Goal: Information Seeking & Learning: Compare options

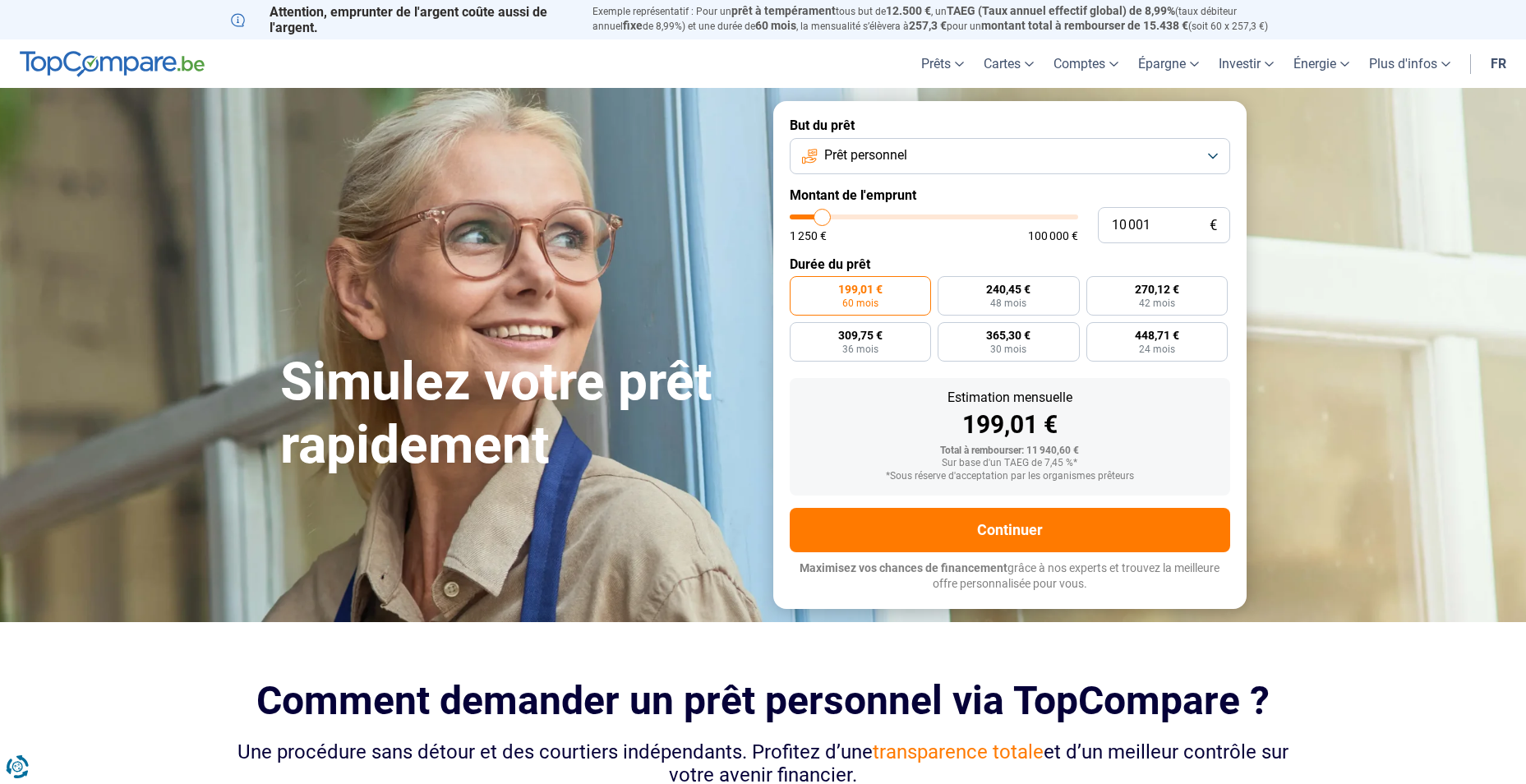
click at [943, 151] on button "Prêt personnel" at bounding box center [1010, 155] width 441 height 36
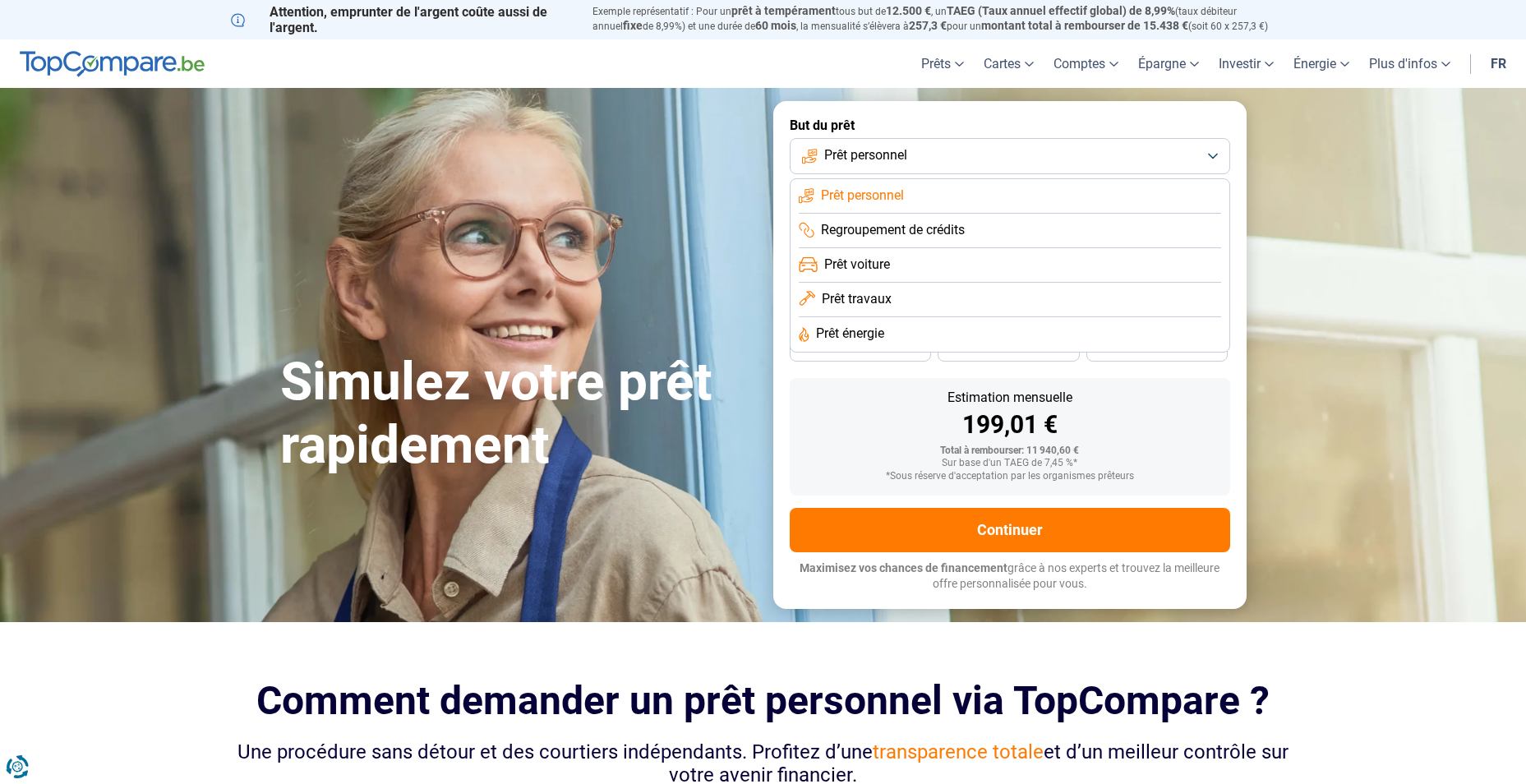
click at [893, 299] on li "Prêt travaux" at bounding box center [1010, 300] width 422 height 35
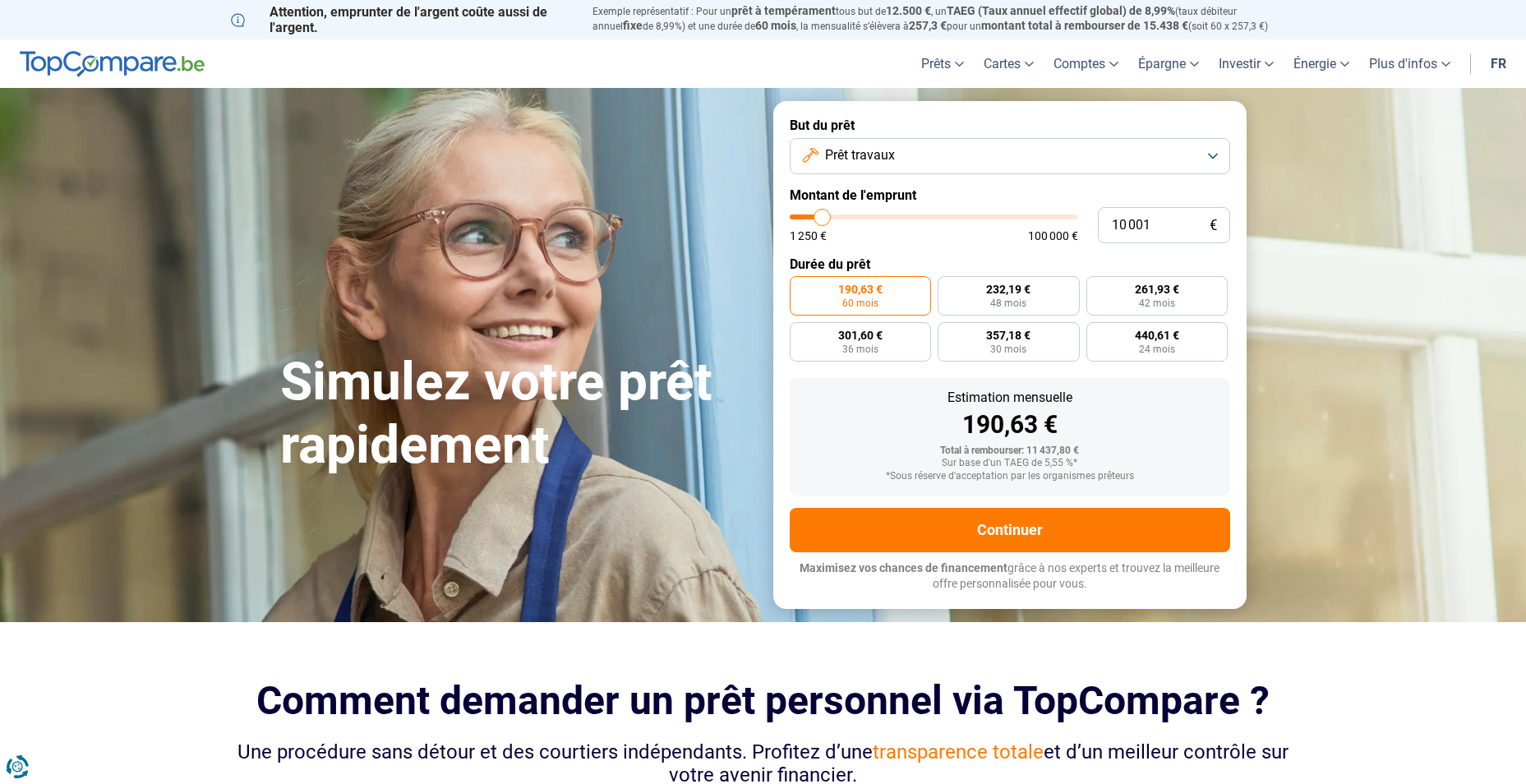
type input "11 250"
type input "11250"
type input "11 500"
type input "11500"
type input "11 750"
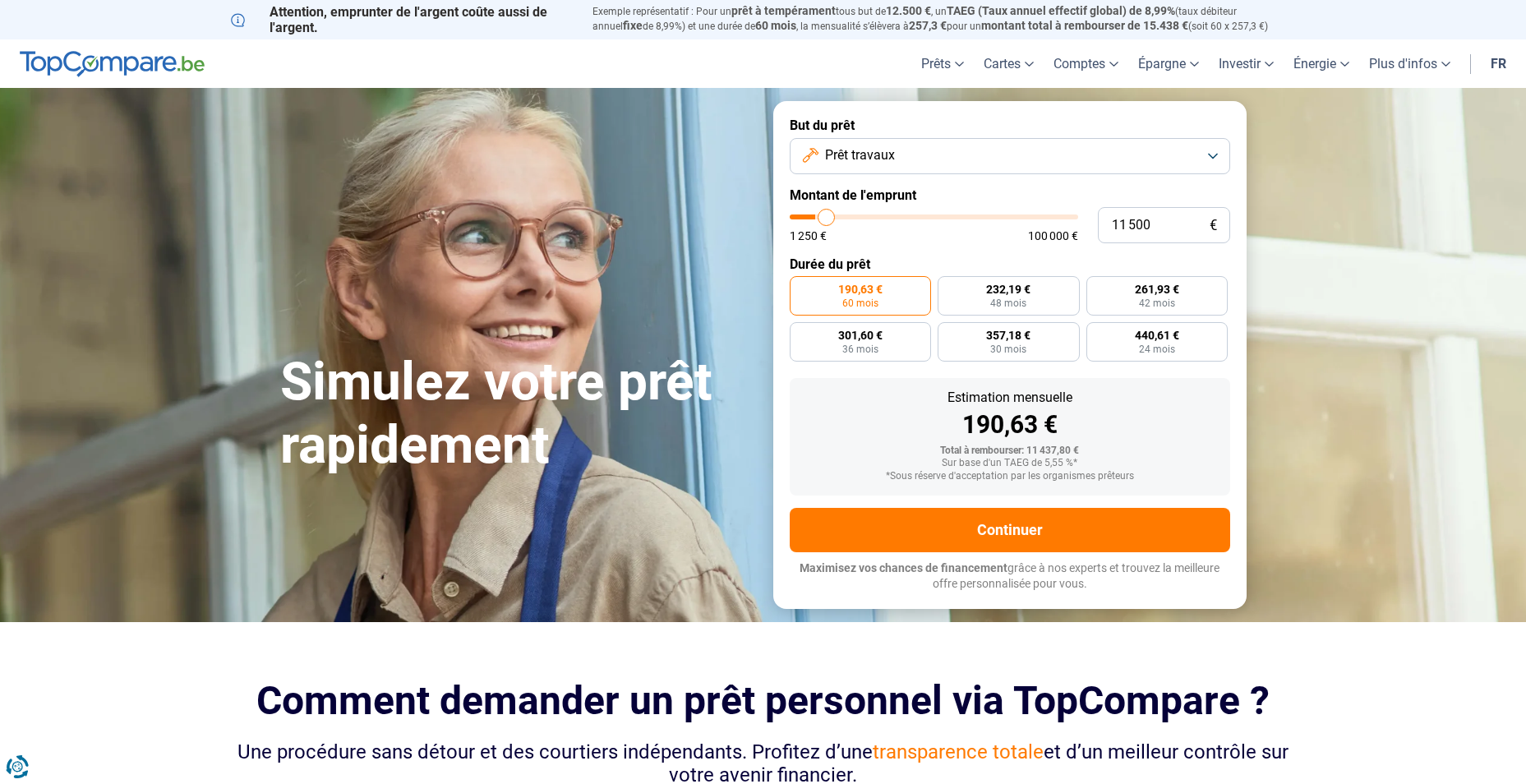
type input "11750"
type input "12 500"
type input "12500"
type input "12 750"
type input "12750"
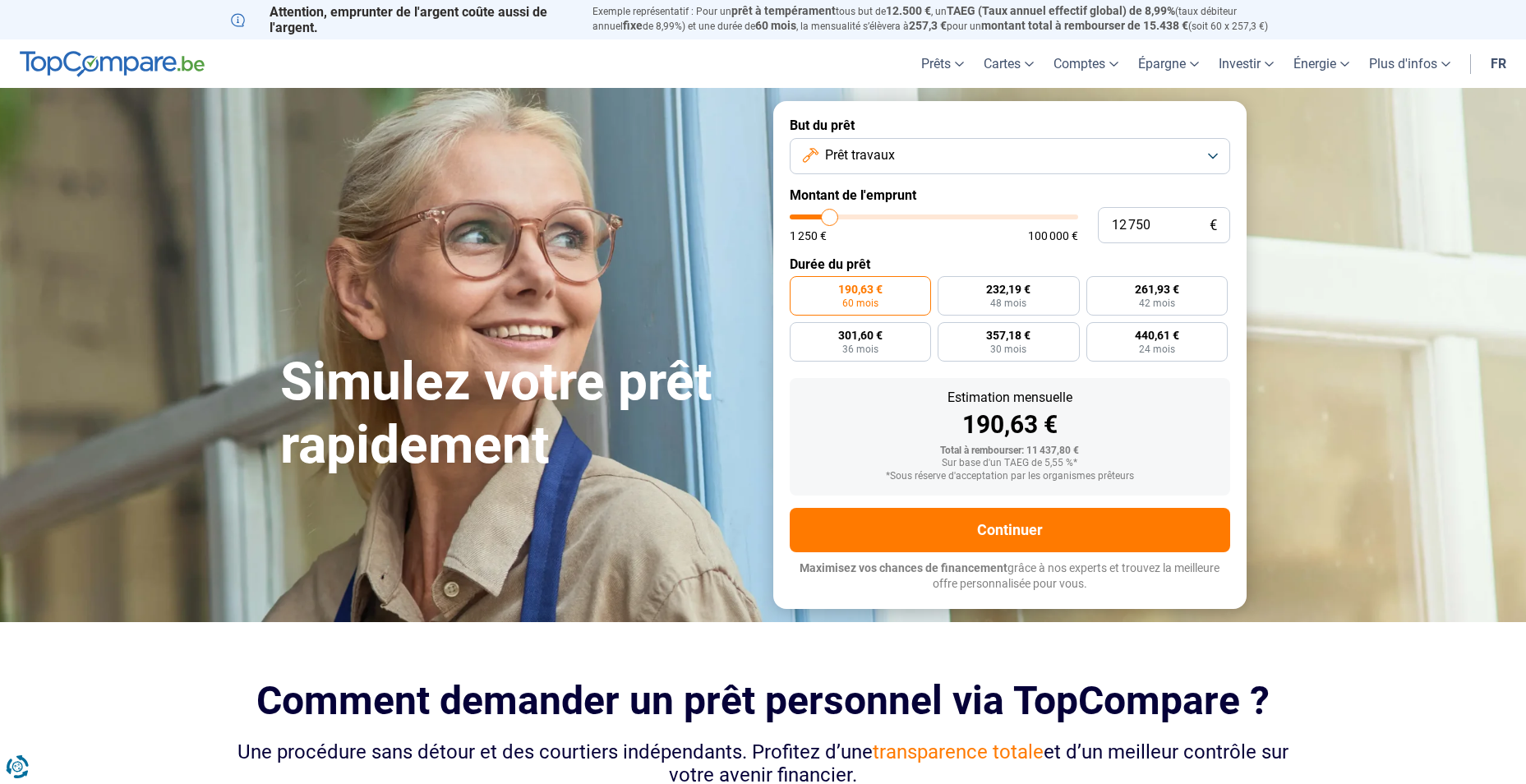
type input "13 250"
type input "13250"
type input "13 500"
type input "13500"
type input "14 000"
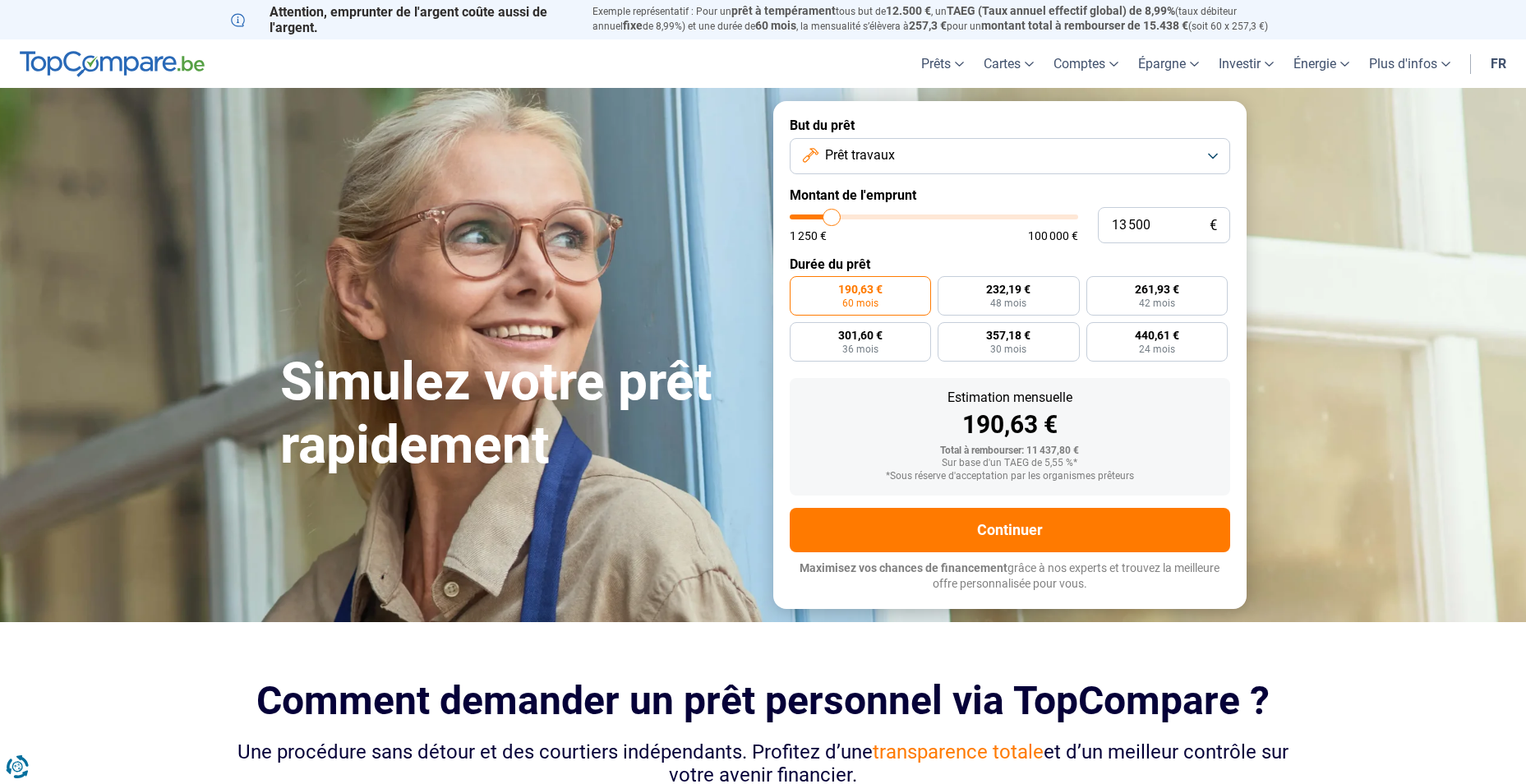
type input "14000"
type input "14 250"
type input "14250"
type input "14 500"
type input "14500"
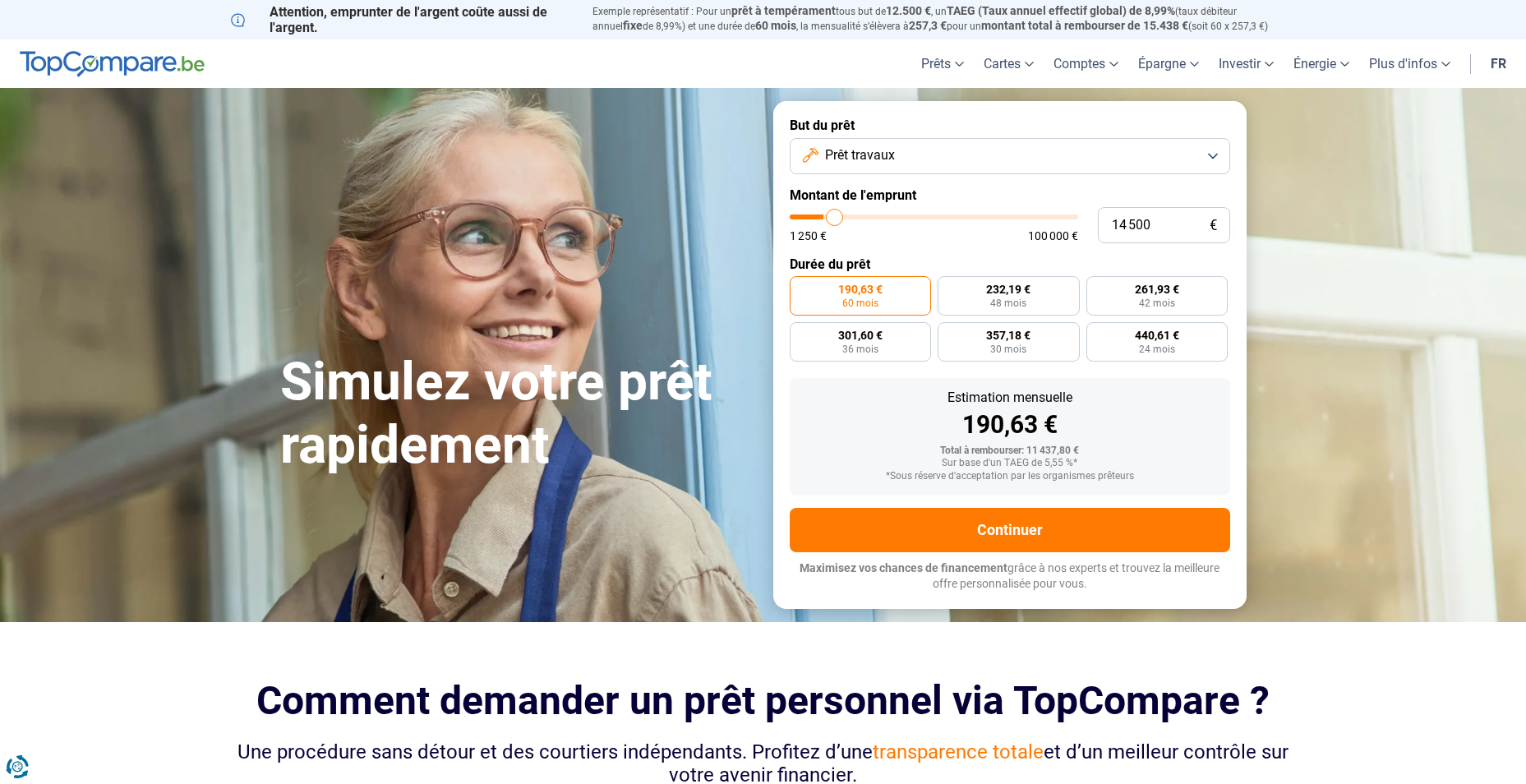
type input "14 750"
type input "14750"
type input "15 500"
type input "15500"
type input "15 750"
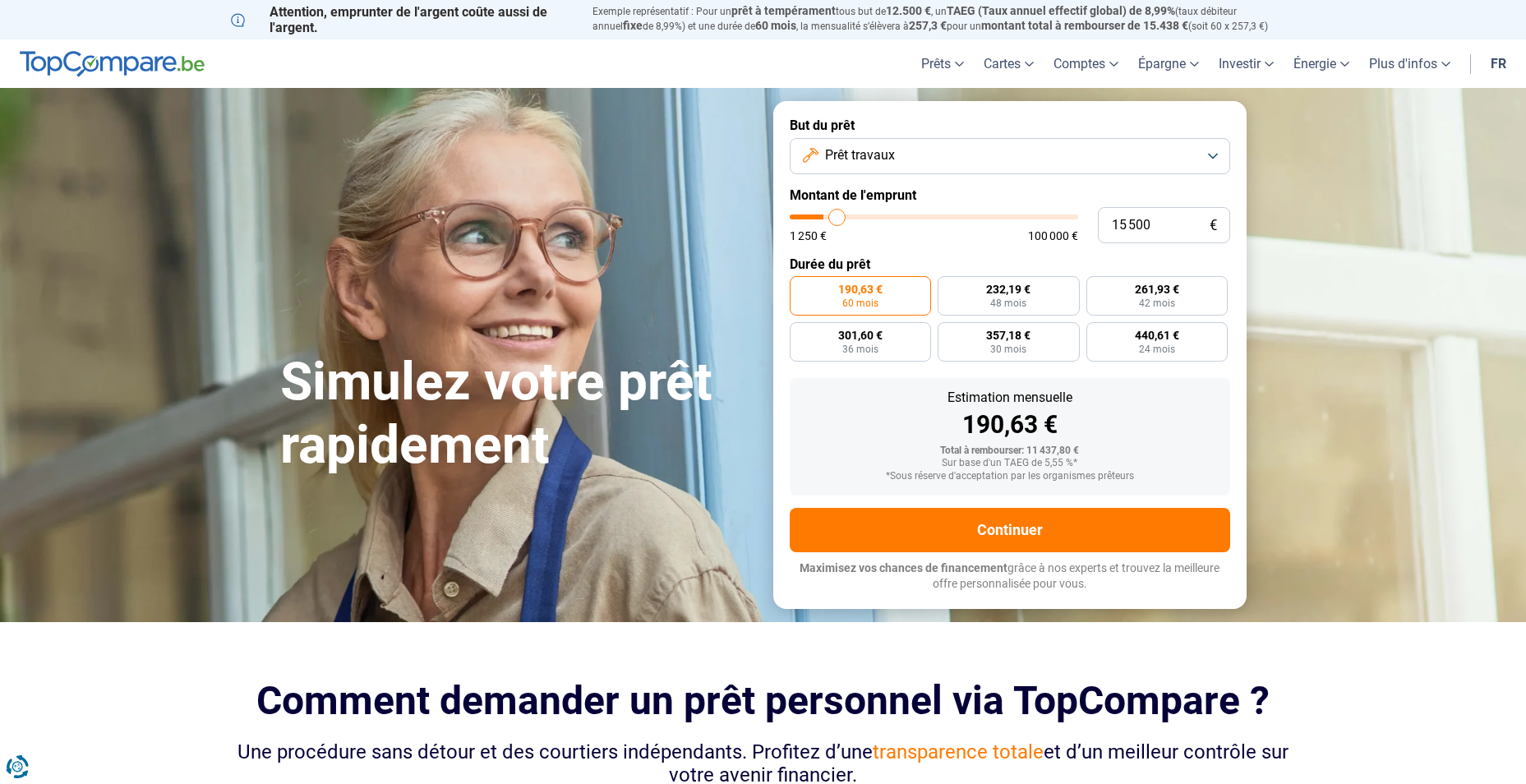
type input "15750"
type input "16 250"
type input "16250"
type input "16 500"
type input "16500"
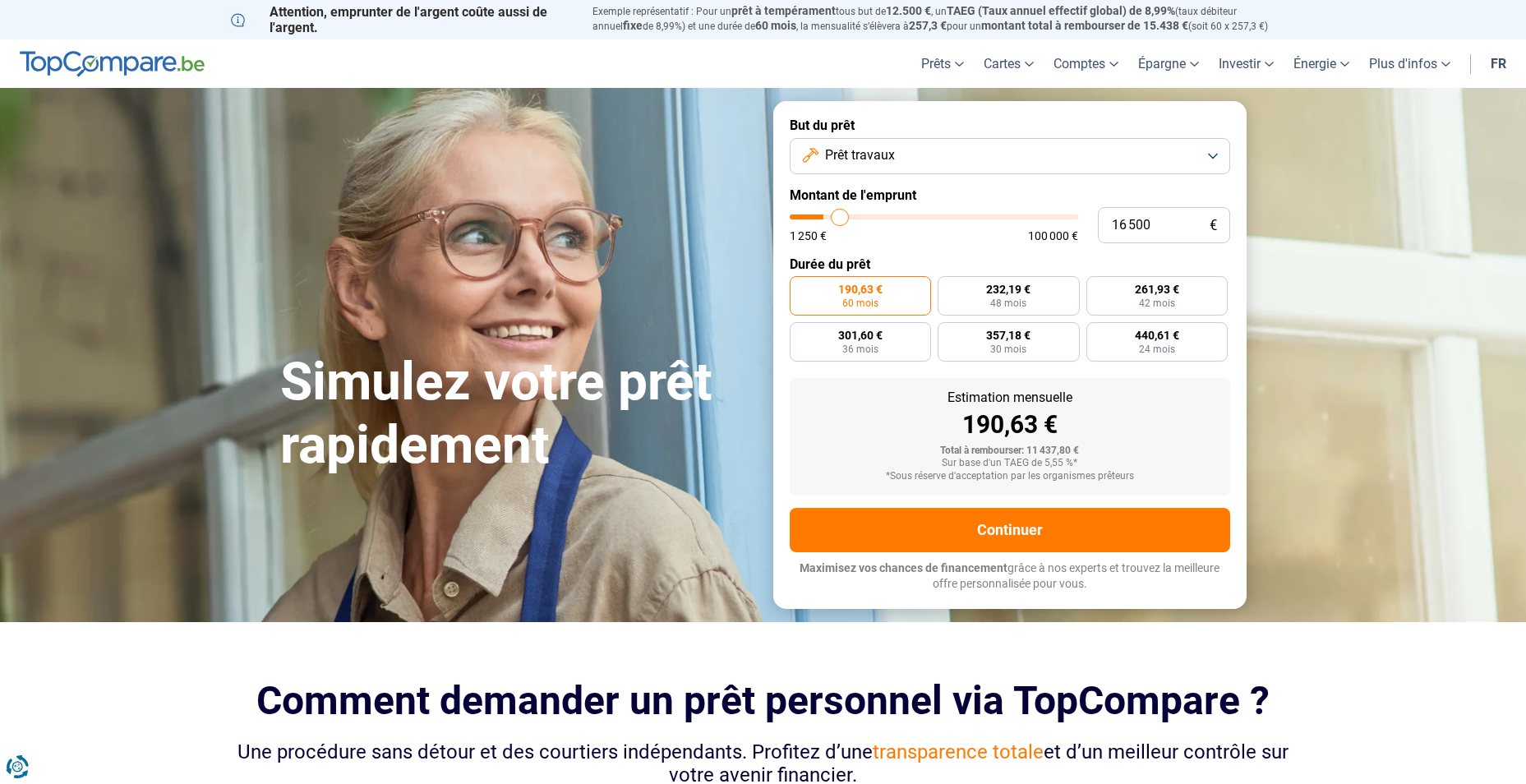
type input "17 000"
type input "17000"
type input "17 250"
type input "17250"
type input "17 750"
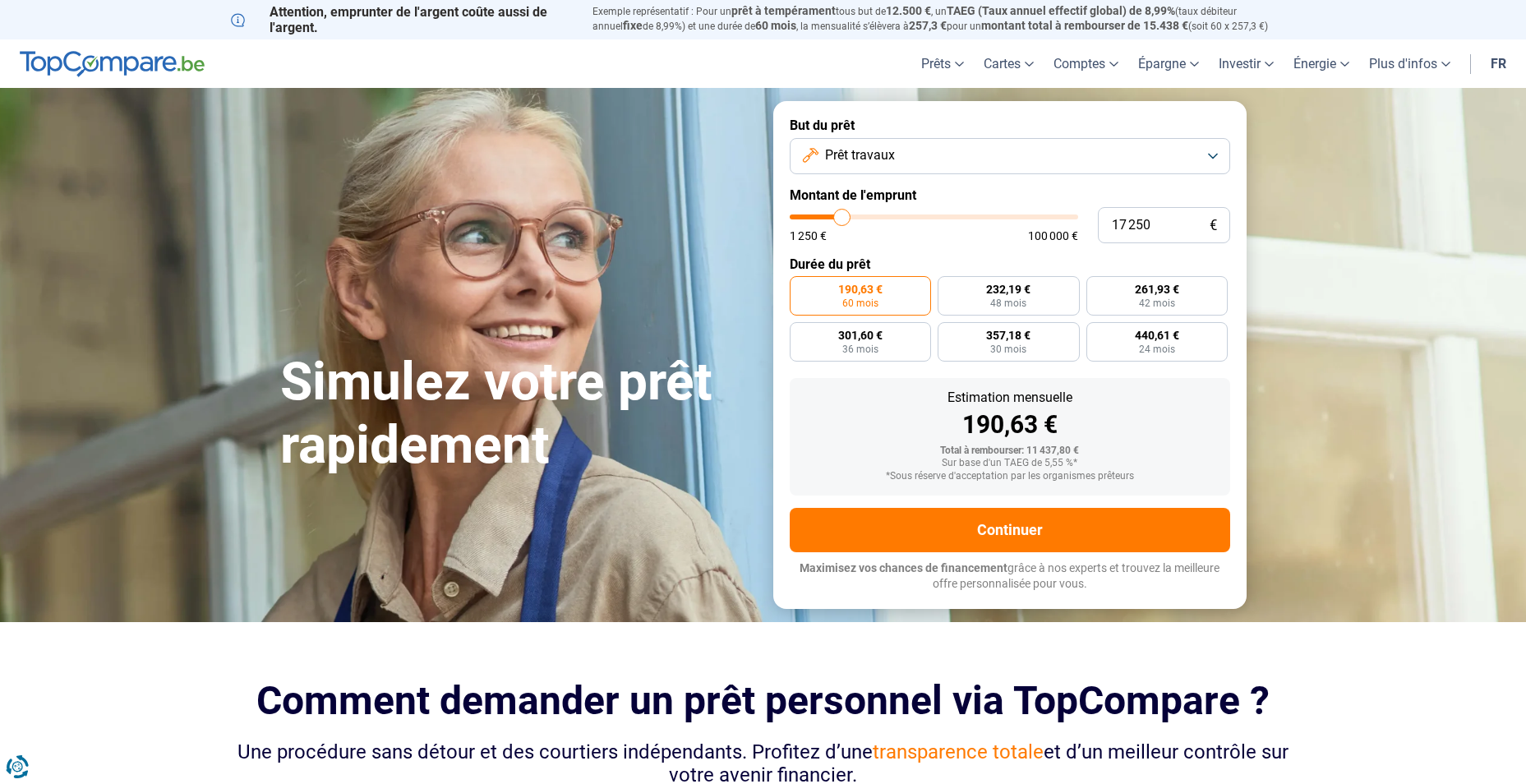
type input "17750"
type input "18 000"
type input "18000"
type input "18 500"
type input "18500"
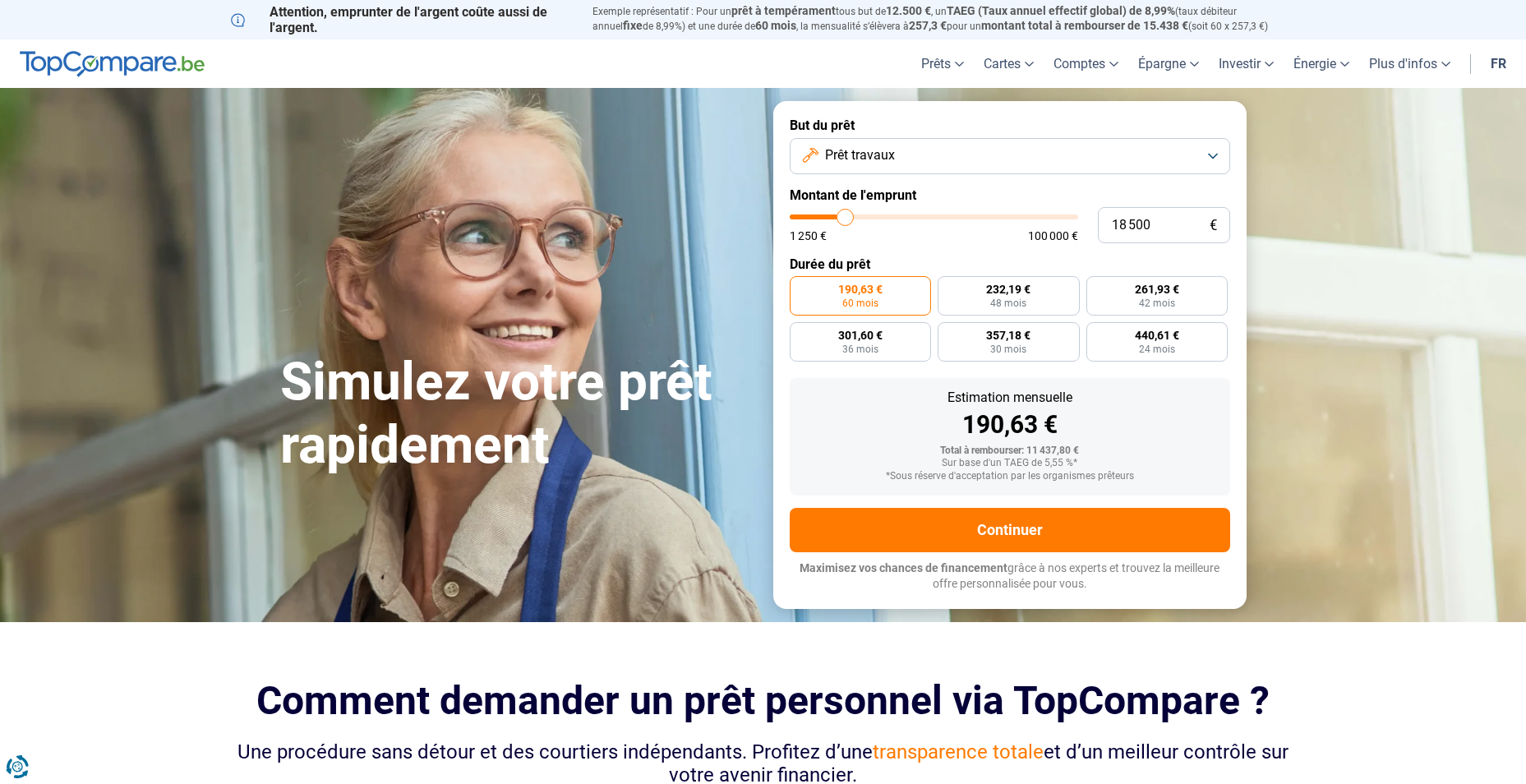
type input "18 750"
type input "18750"
type input "19 000"
type input "19000"
type input "19 250"
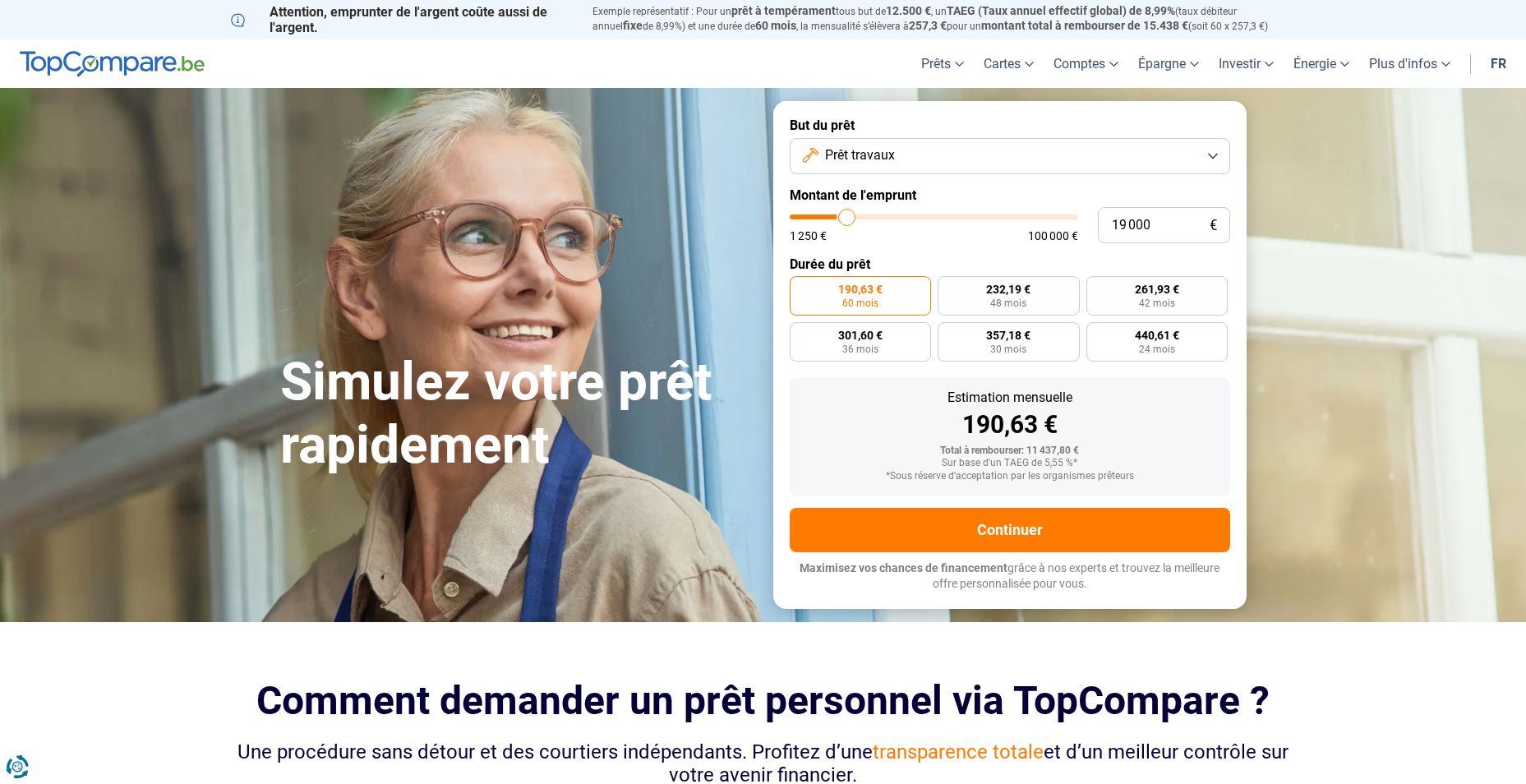
type input "19250"
type input "19 750"
type input "19750"
type input "20 000"
type input "20000"
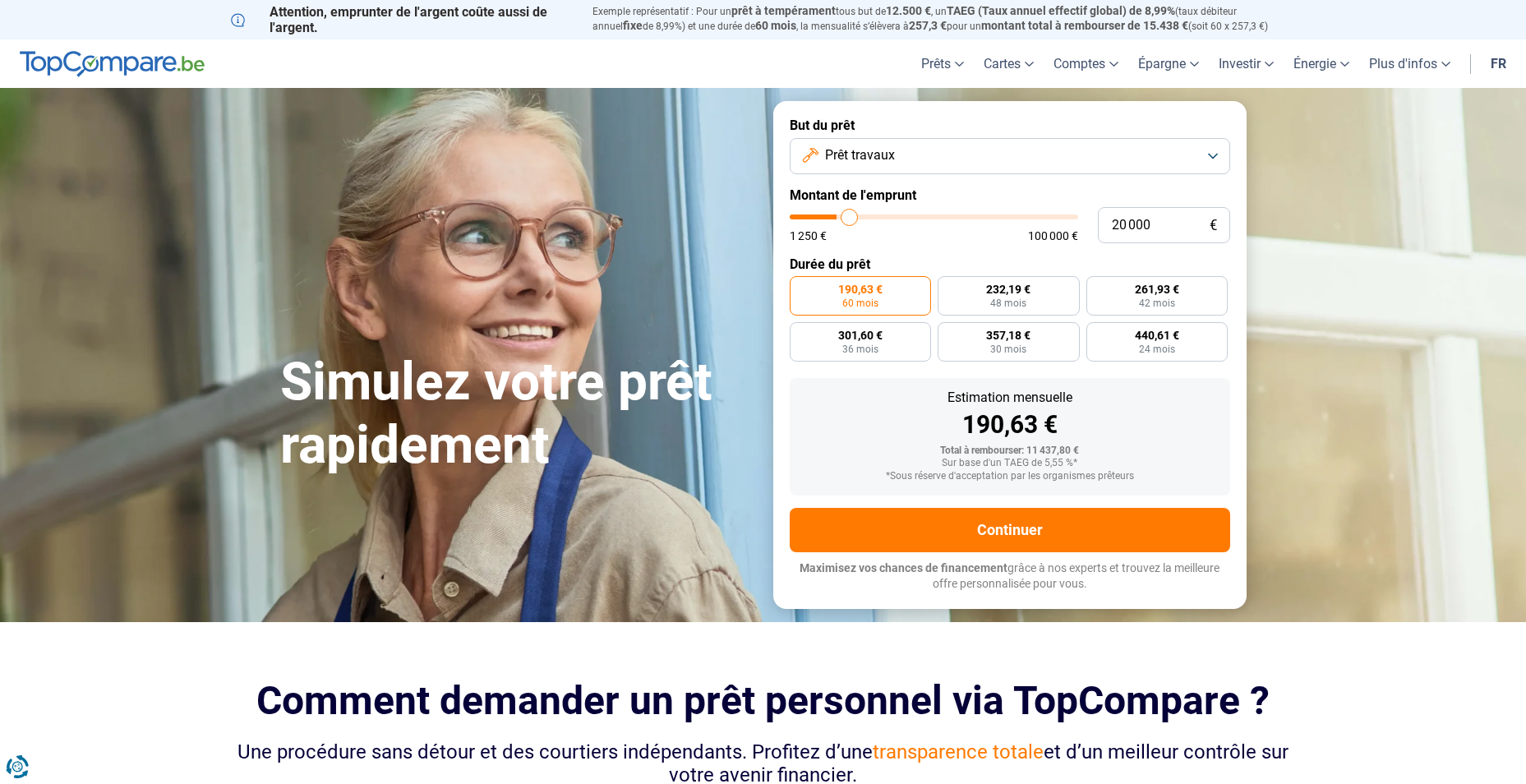
type input "20 250"
type input "20250"
type input "20 500"
type input "20500"
type input "21 250"
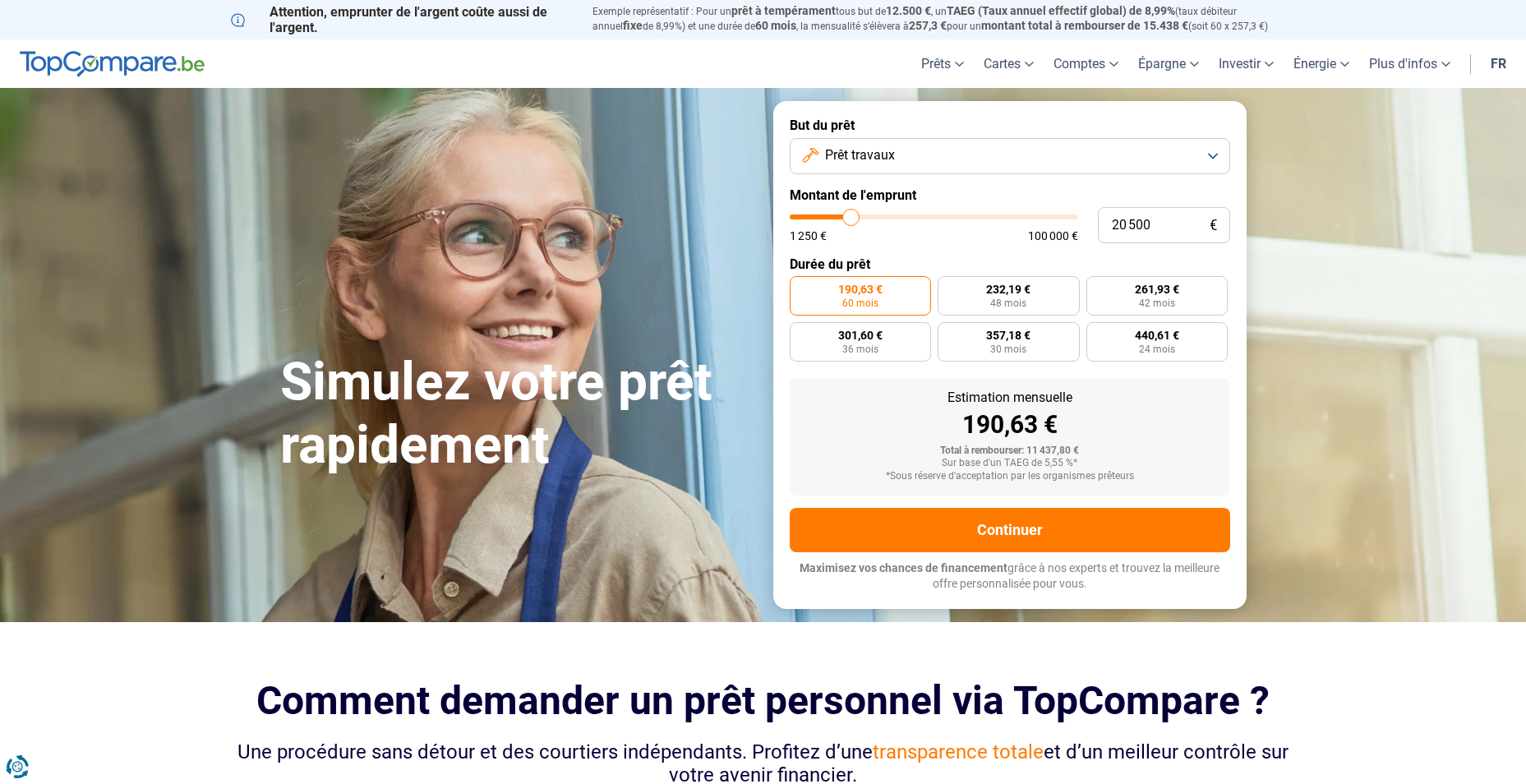
type input "21250"
type input "21 500"
type input "21500"
type input "21 750"
type input "21750"
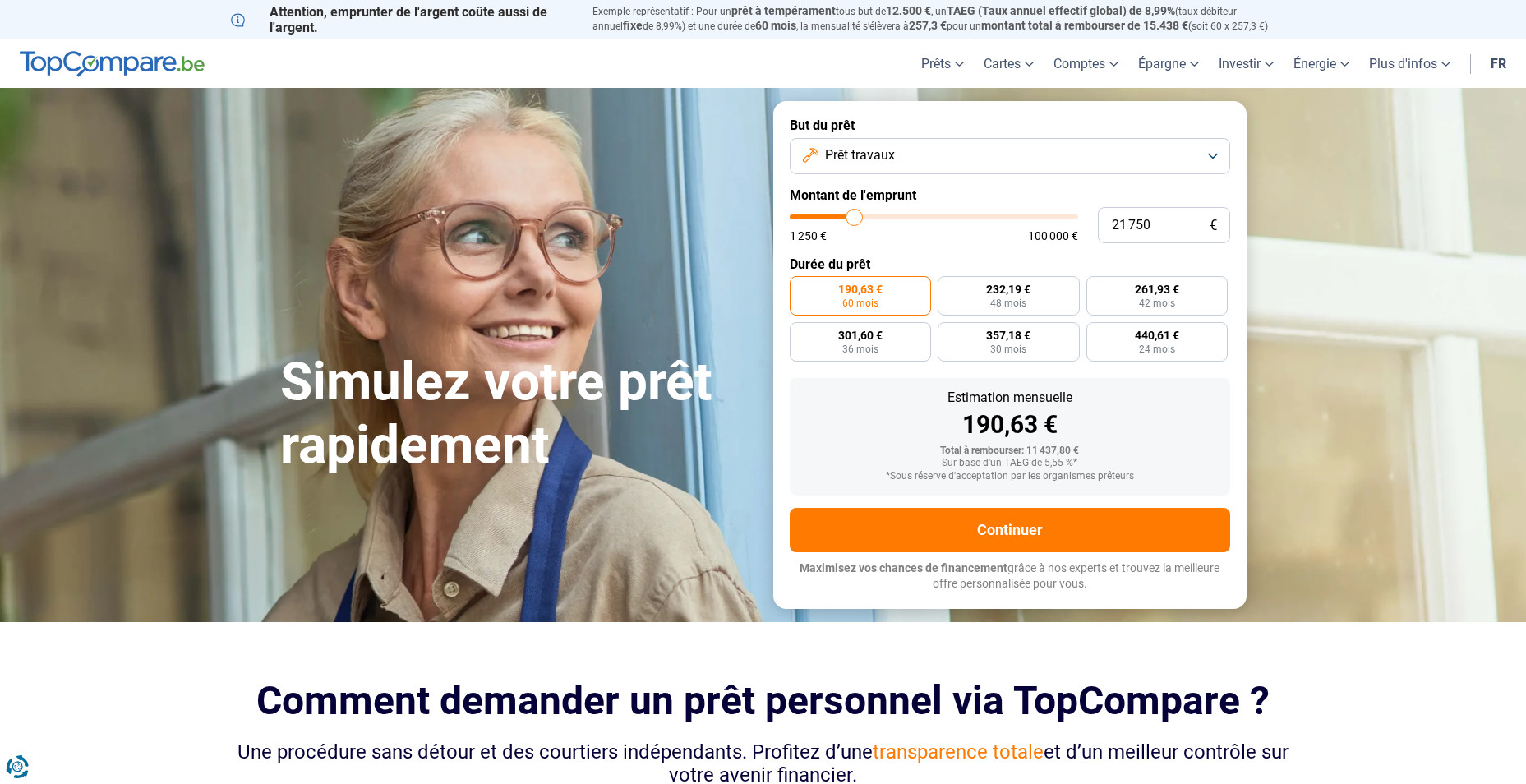
type input "22 250"
type input "22250"
type input "23 250"
type input "23250"
type input "23 750"
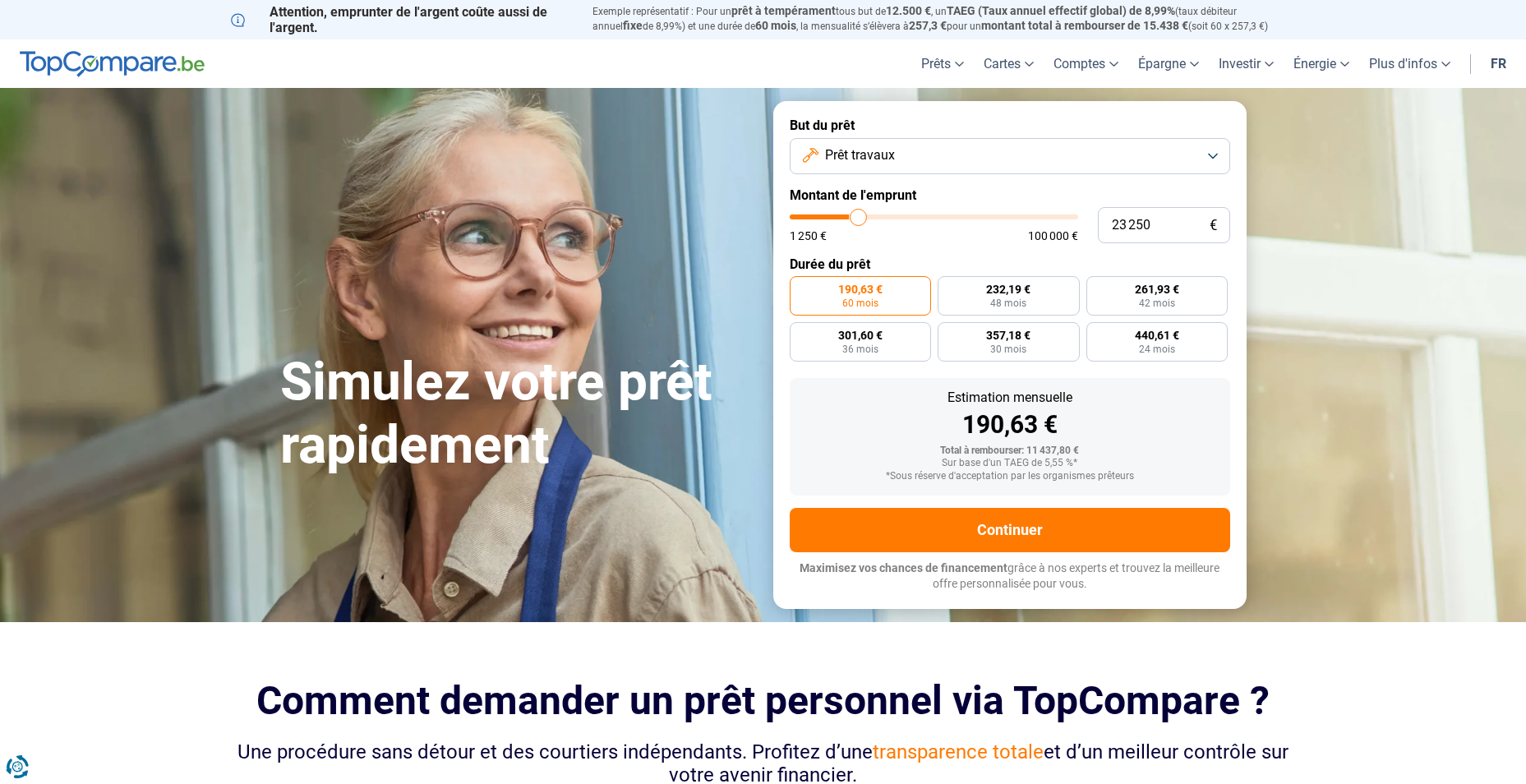
type input "23750"
type input "25 000"
type input "25000"
type input "25 750"
type input "25750"
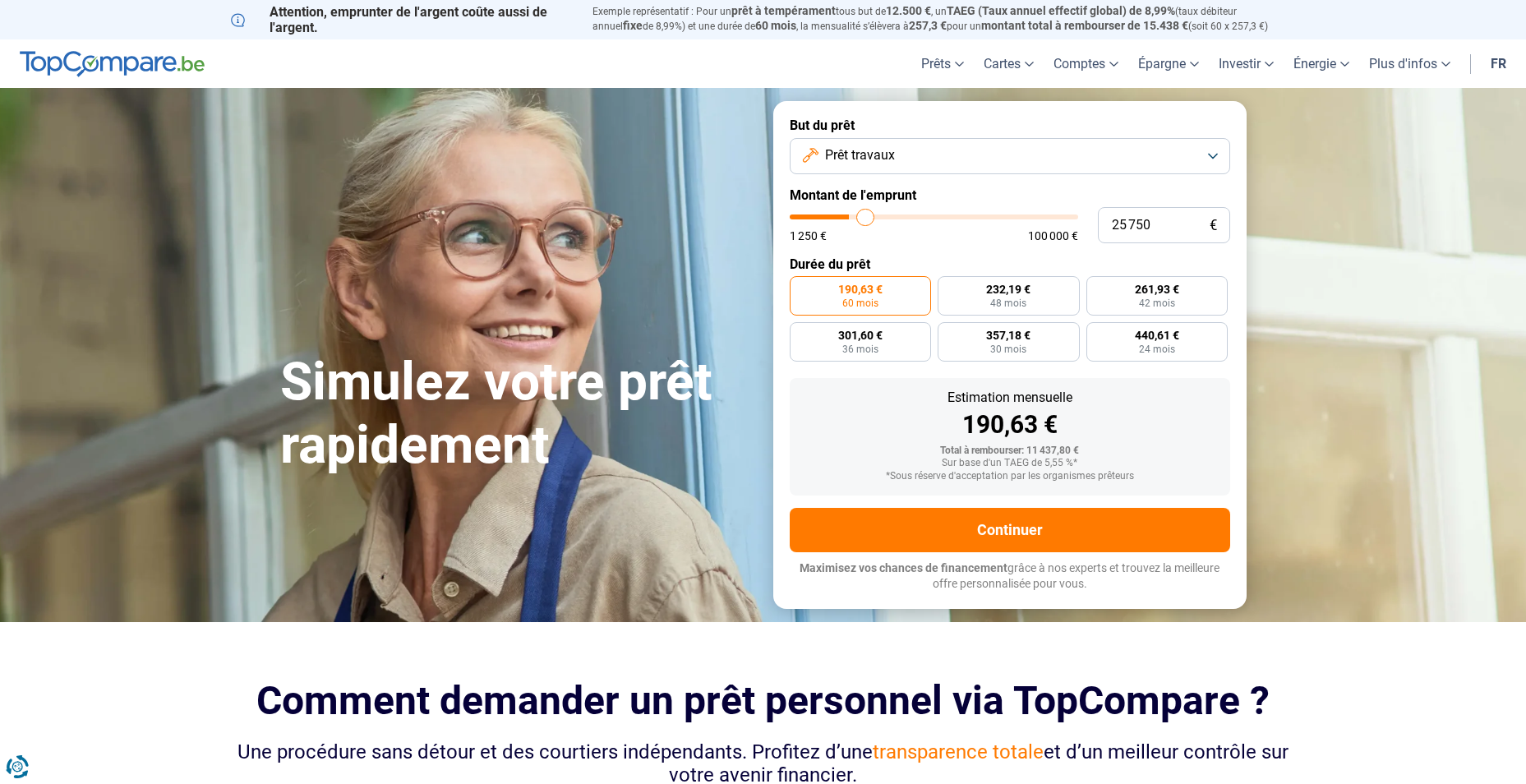
type input "26 000"
type input "26000"
type input "27 250"
type input "27250"
type input "27 750"
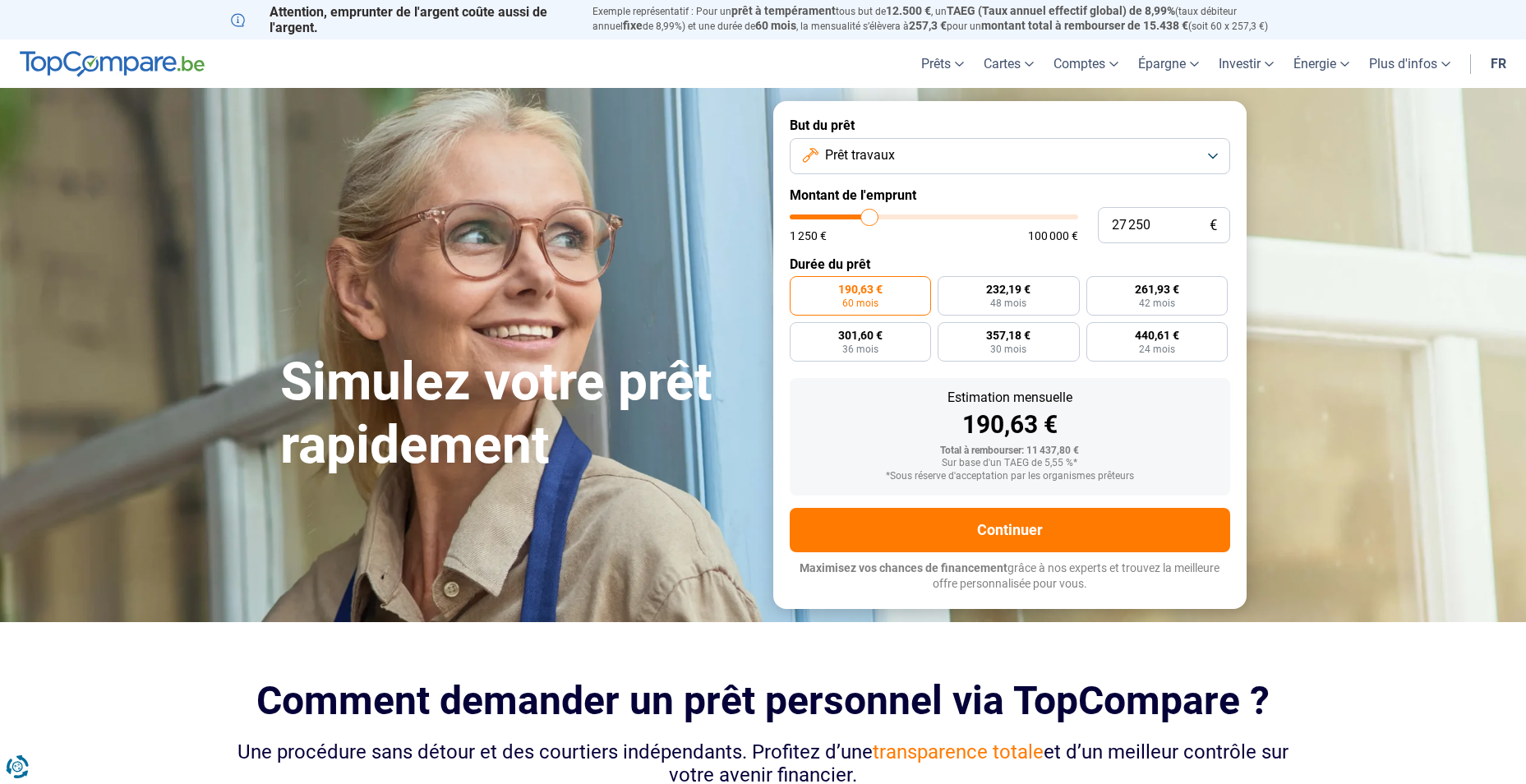
type input "27750"
type input "28 250"
type input "28250"
type input "29 000"
type input "29000"
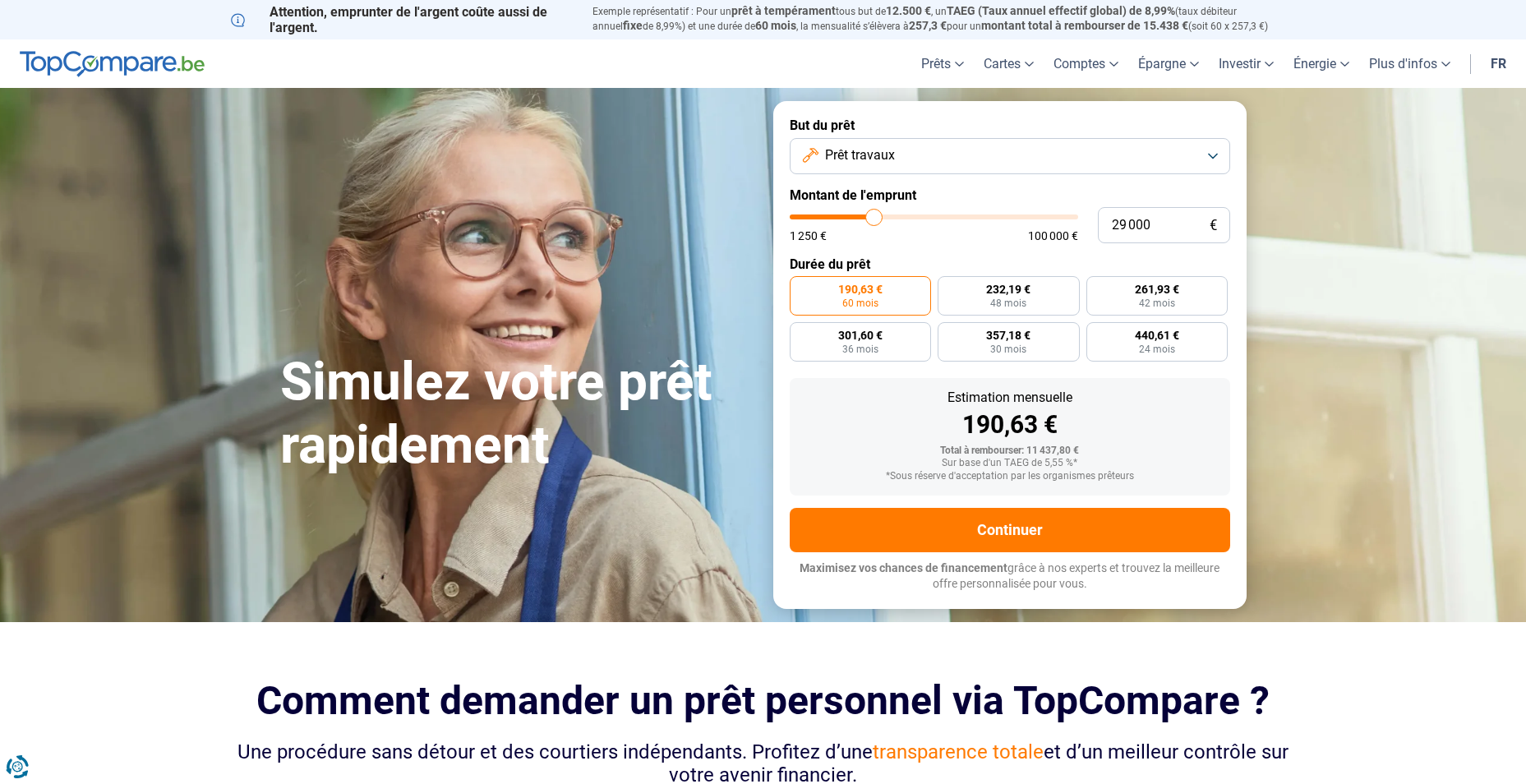
type input "29 500"
type input "29500"
type input "29 750"
type input "29750"
type input "30 500"
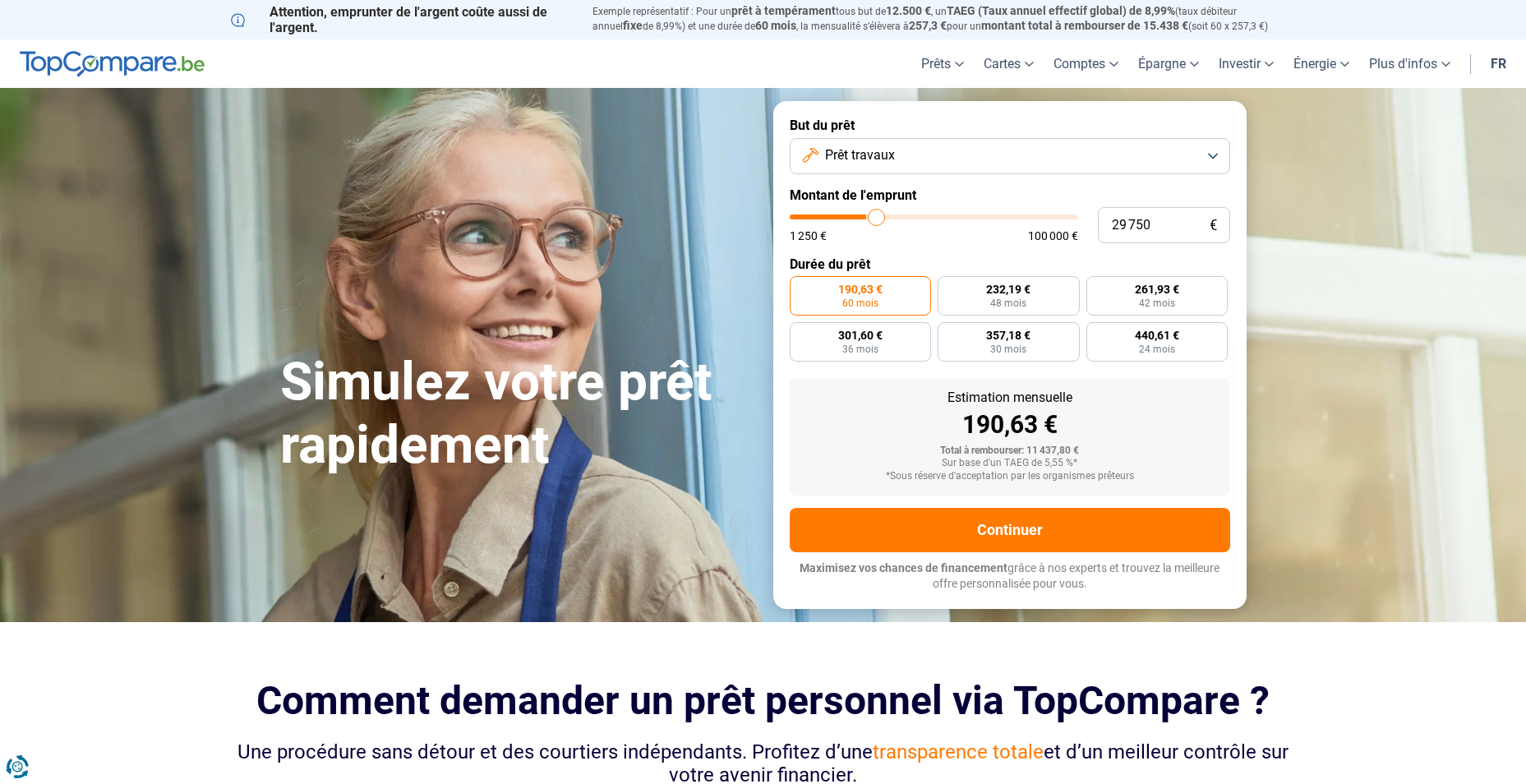
type input "30500"
type input "31 250"
type input "31250"
type input "32 000"
type input "32000"
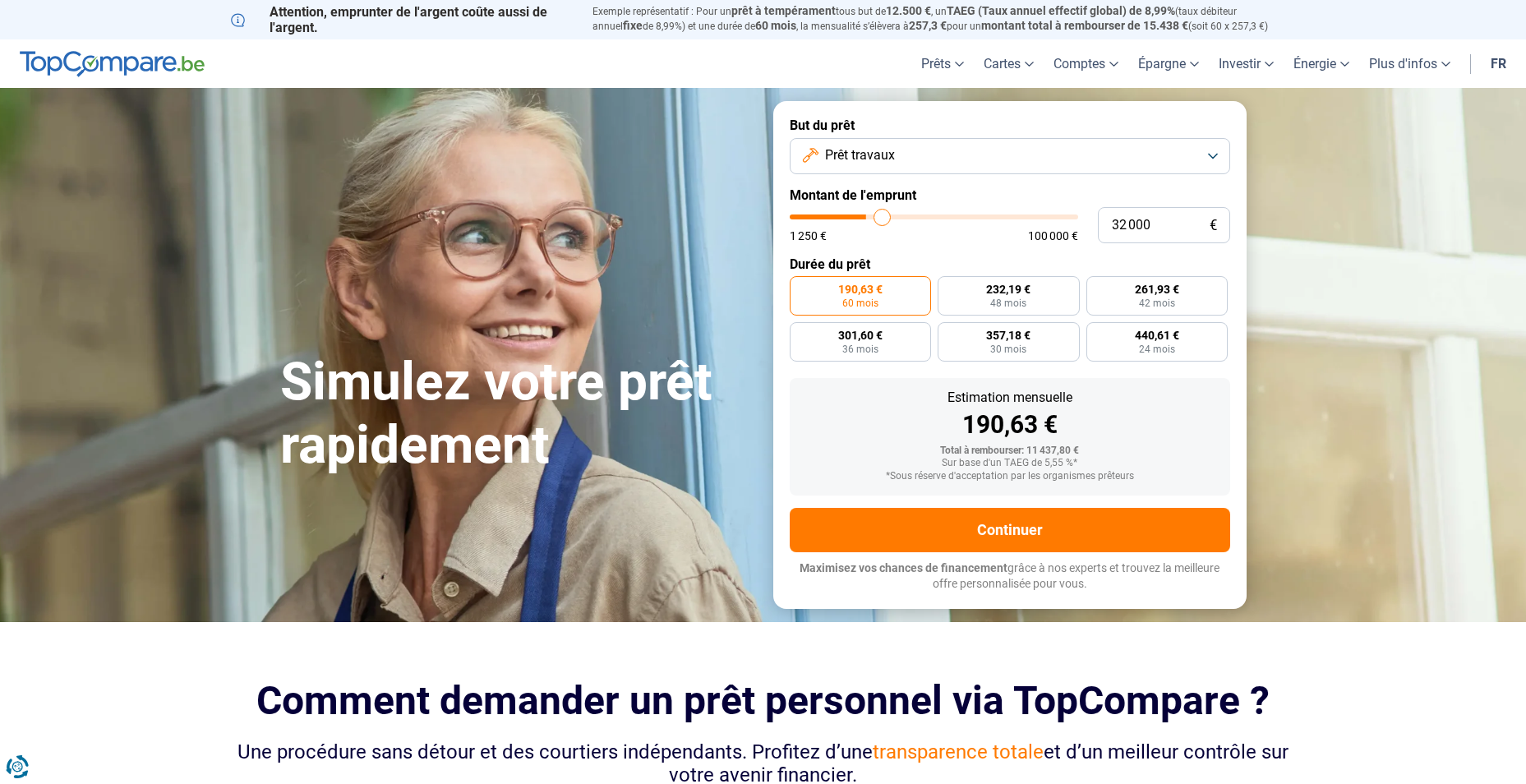
type input "32 500"
type input "32500"
type input "32 750"
type input "32750"
type input "33 250"
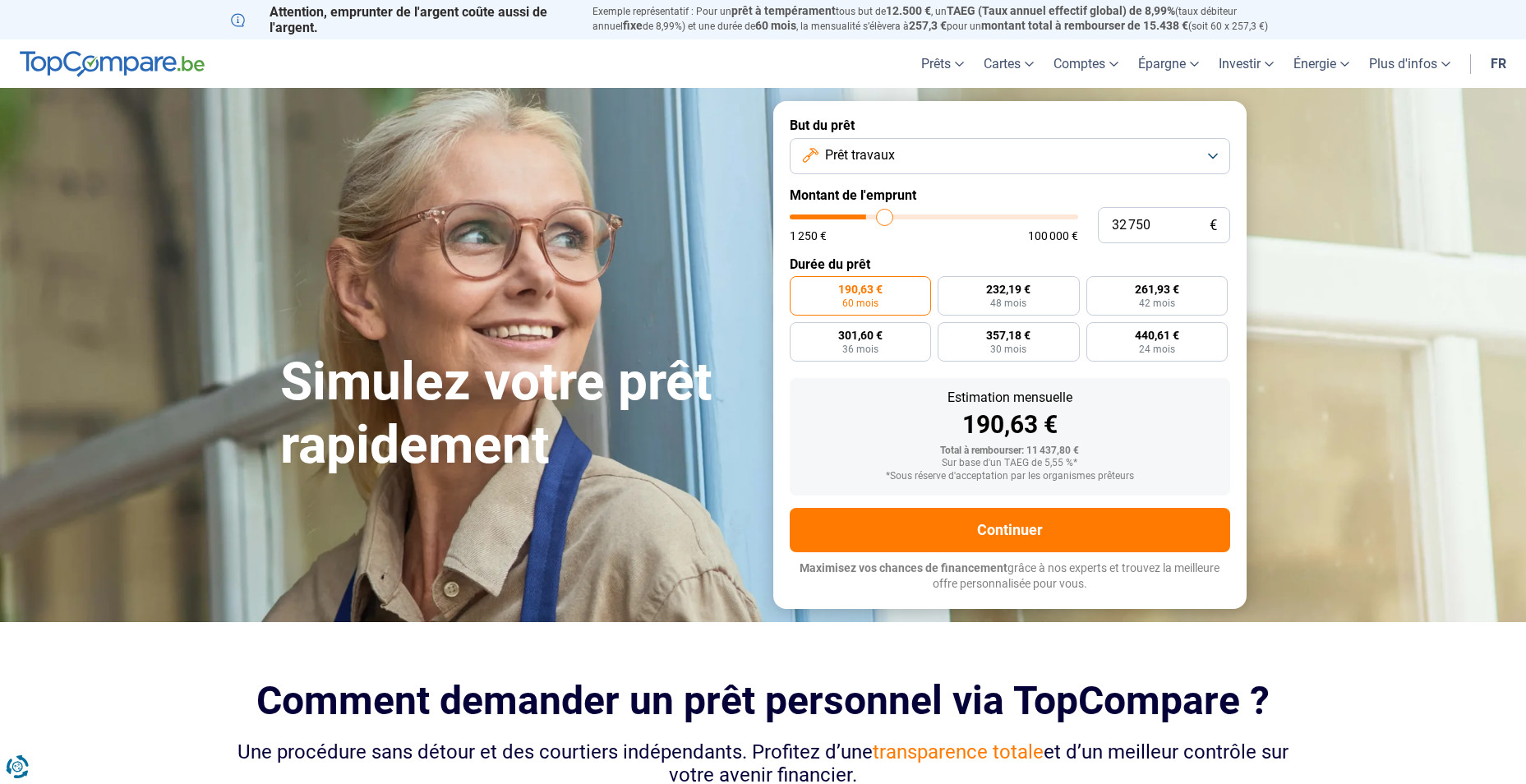
type input "33250"
type input "33 500"
type input "33500"
type input "34 000"
type input "34000"
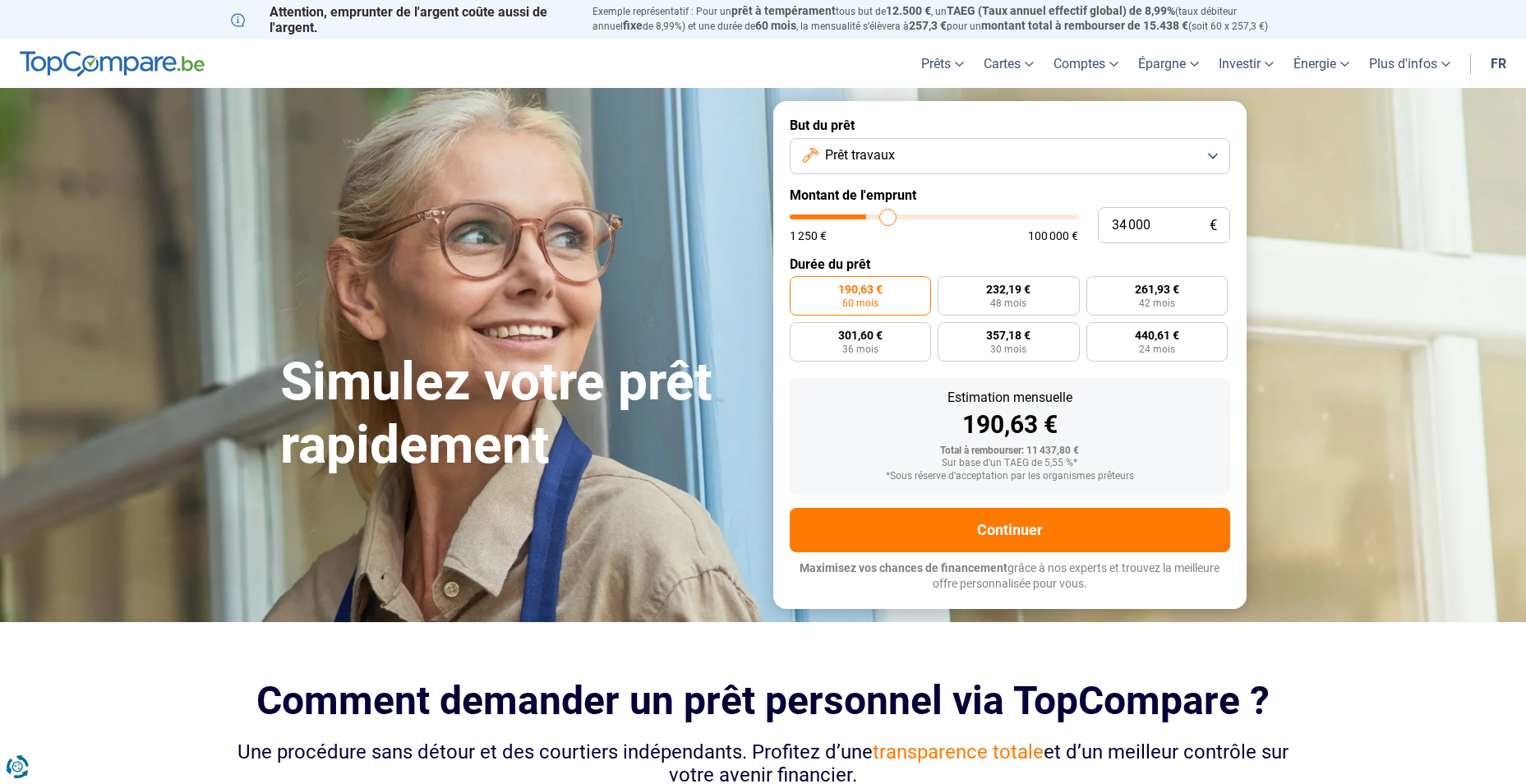
type input "34 750"
type input "34750"
type input "35 000"
type input "35000"
type input "35 250"
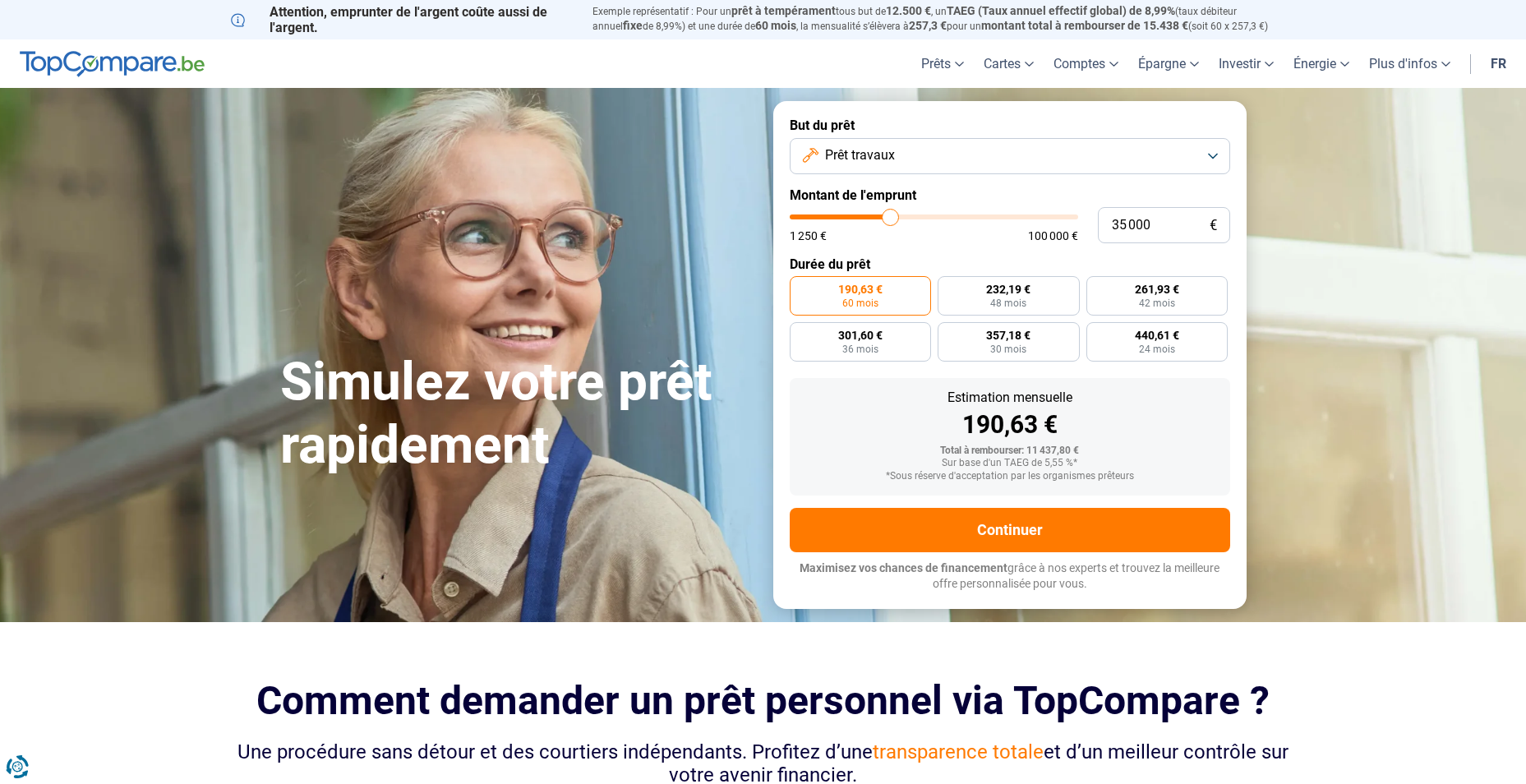
type input "35250"
type input "35 750"
type input "35750"
type input "36 500"
type input "36500"
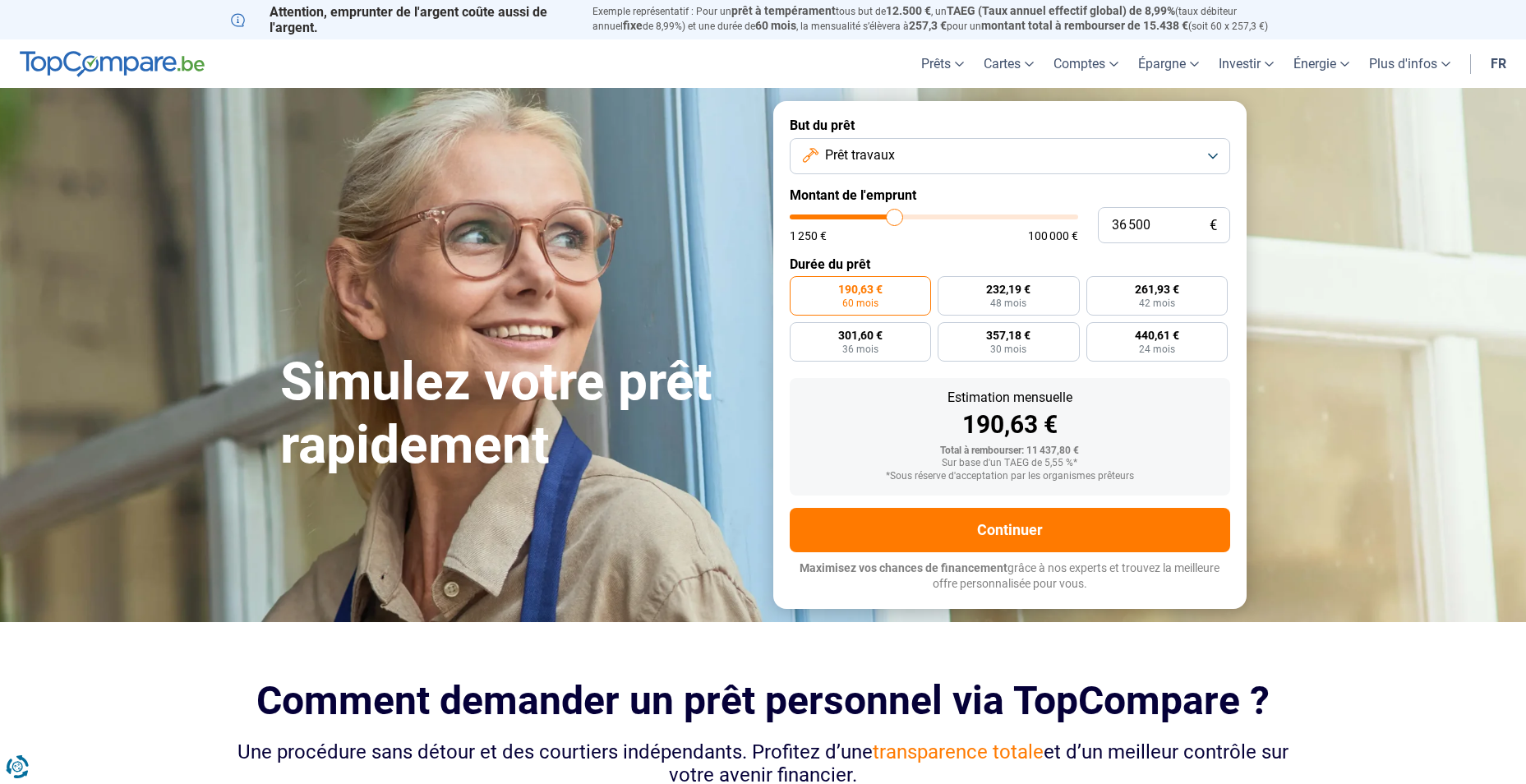
type input "36 750"
type input "36750"
type input "37 000"
type input "37000"
type input "37 750"
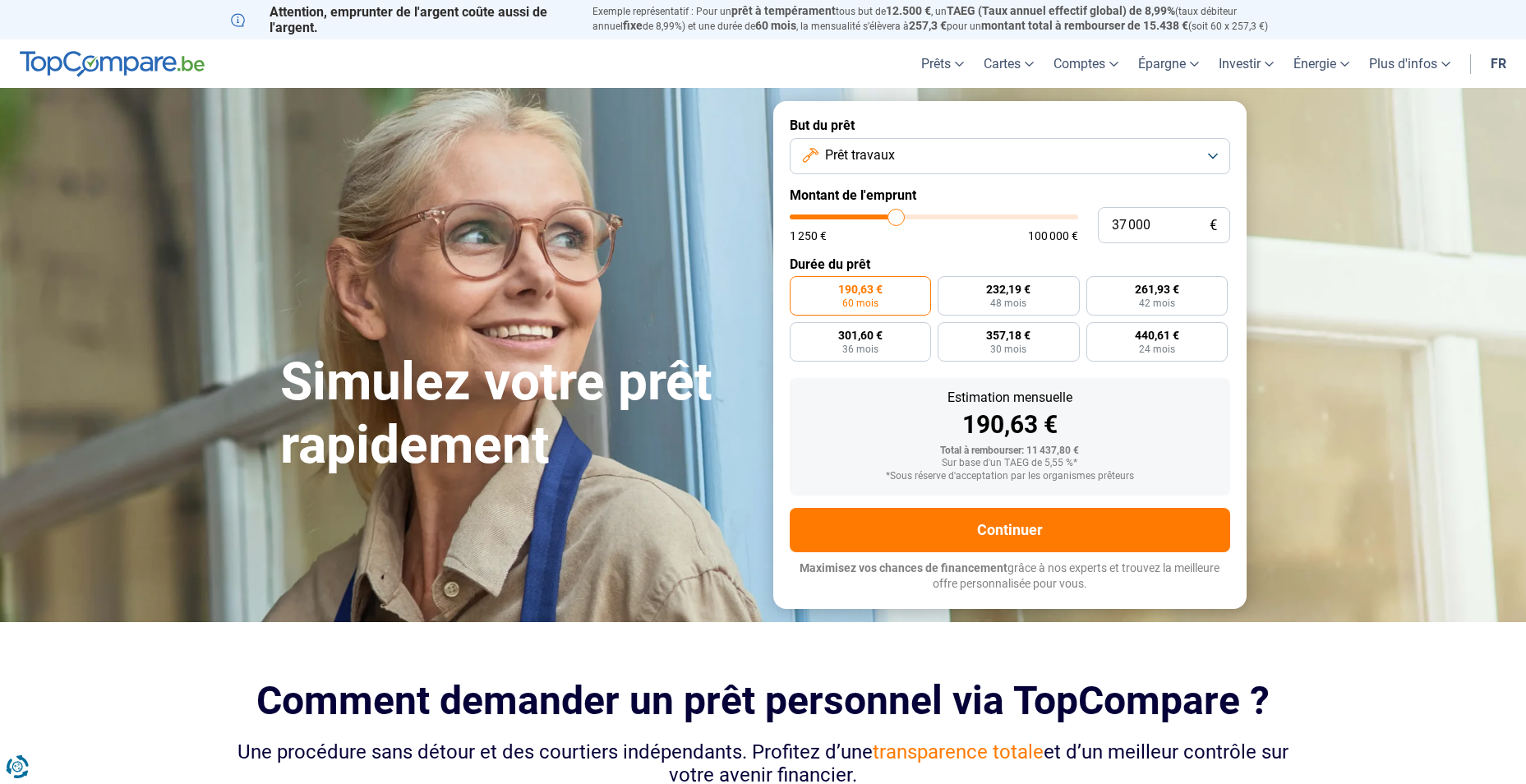
type input "37750"
type input "38 000"
type input "38000"
type input "38 500"
type input "38500"
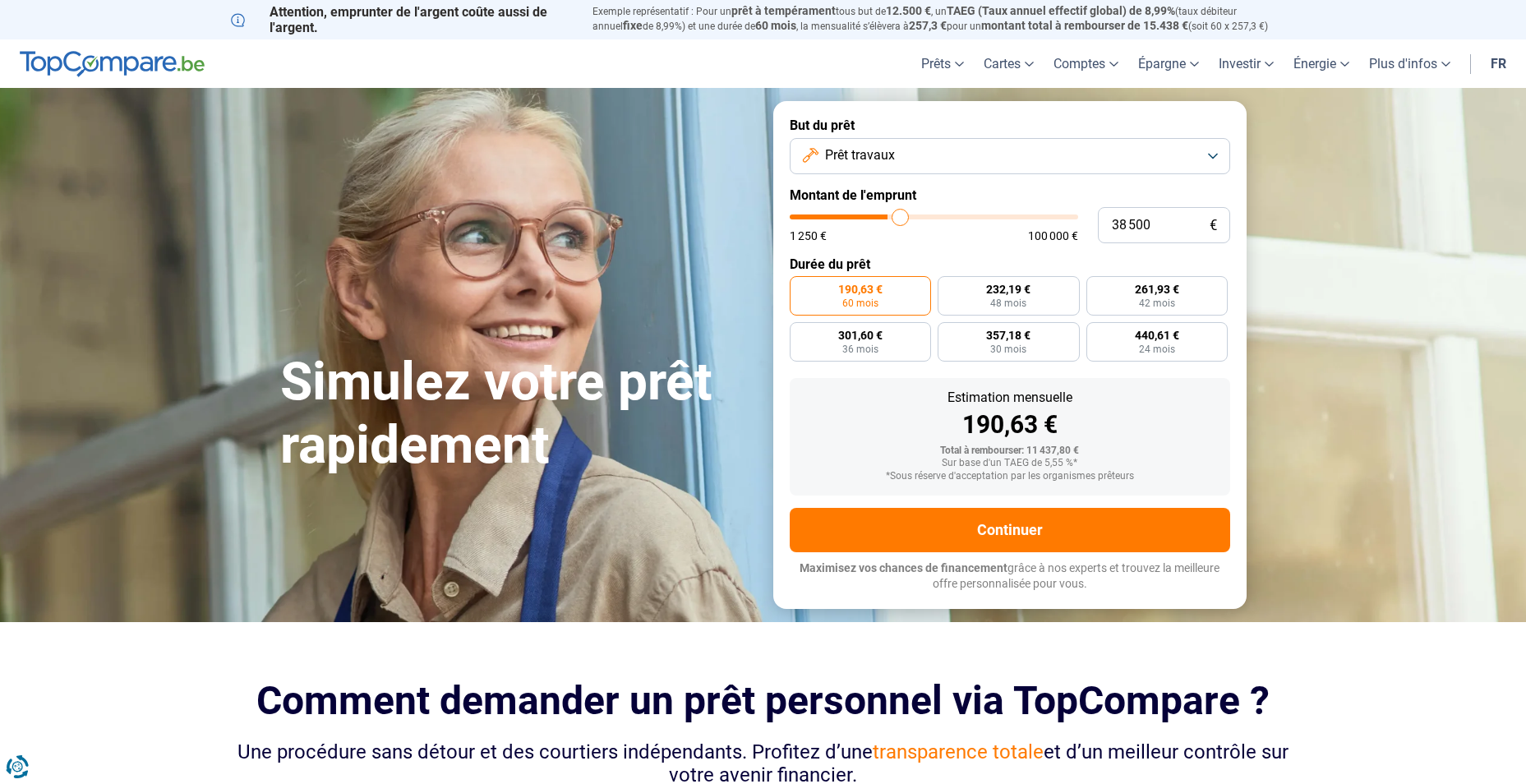
type input "38 750"
type input "38750"
type input "39 750"
type input "39750"
type input "40 250"
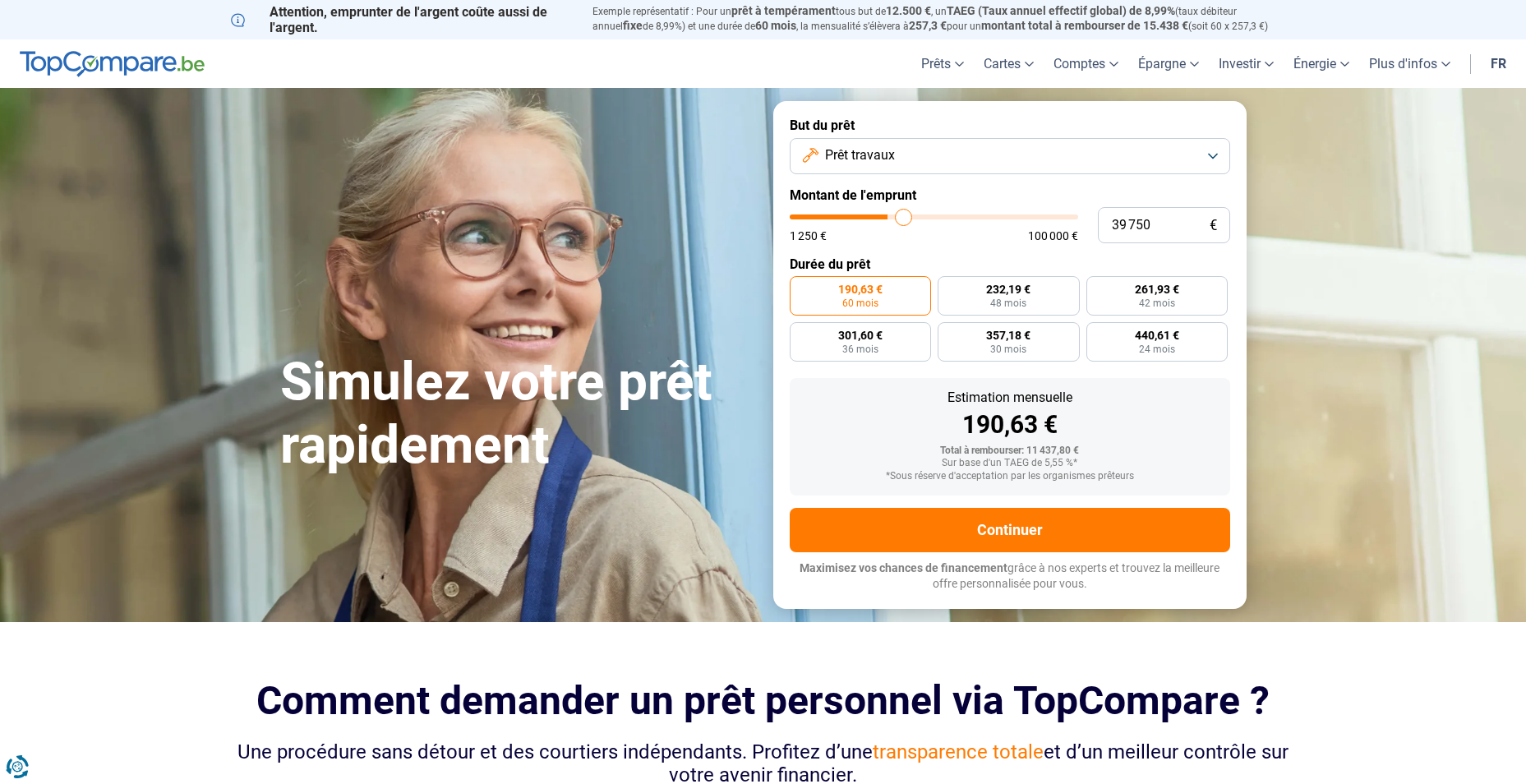
type input "40250"
type input "40 750"
type input "40750"
type input "41 000"
type input "41000"
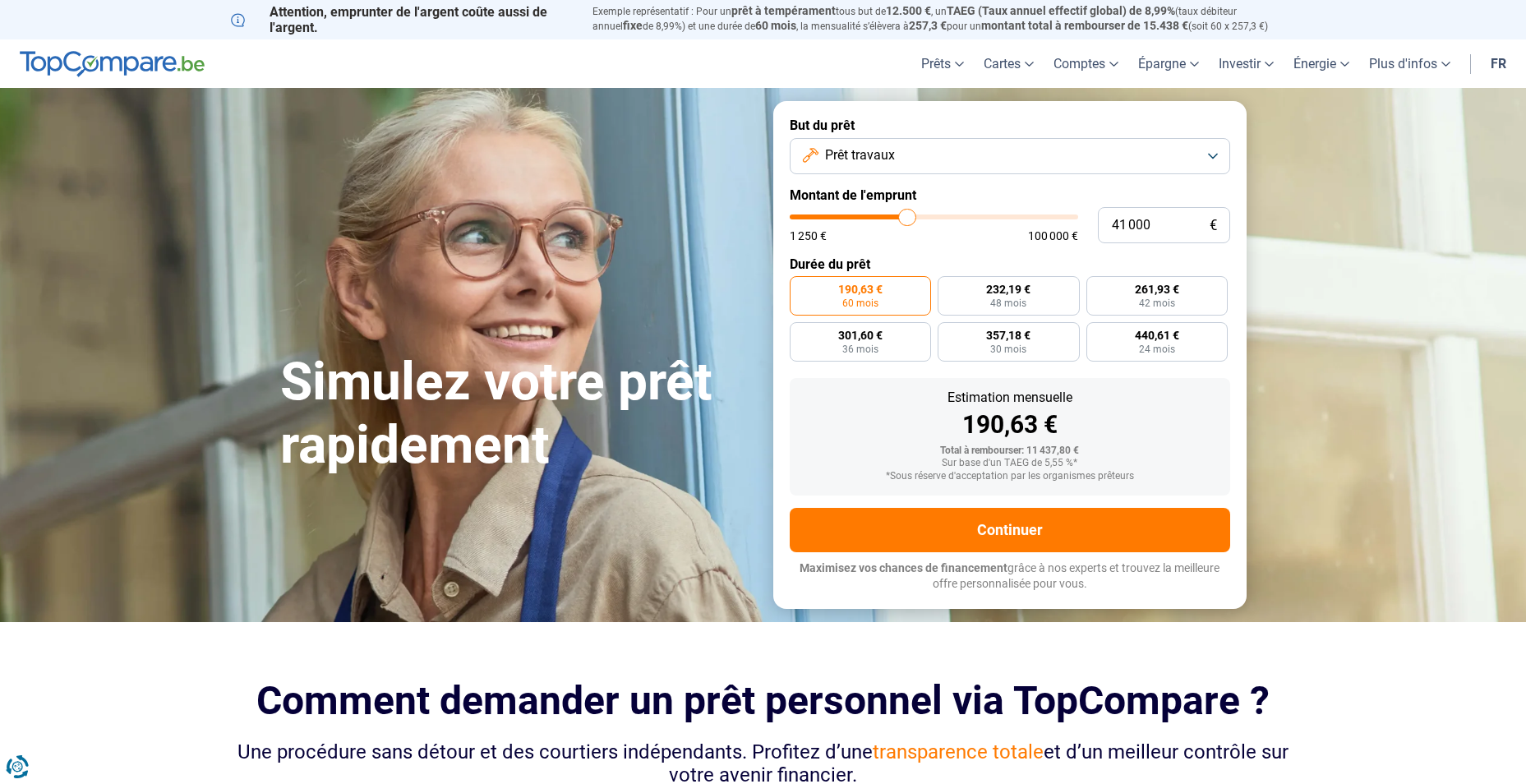
type input "41 250"
type input "41250"
type input "41 500"
type input "41500"
type input "42 000"
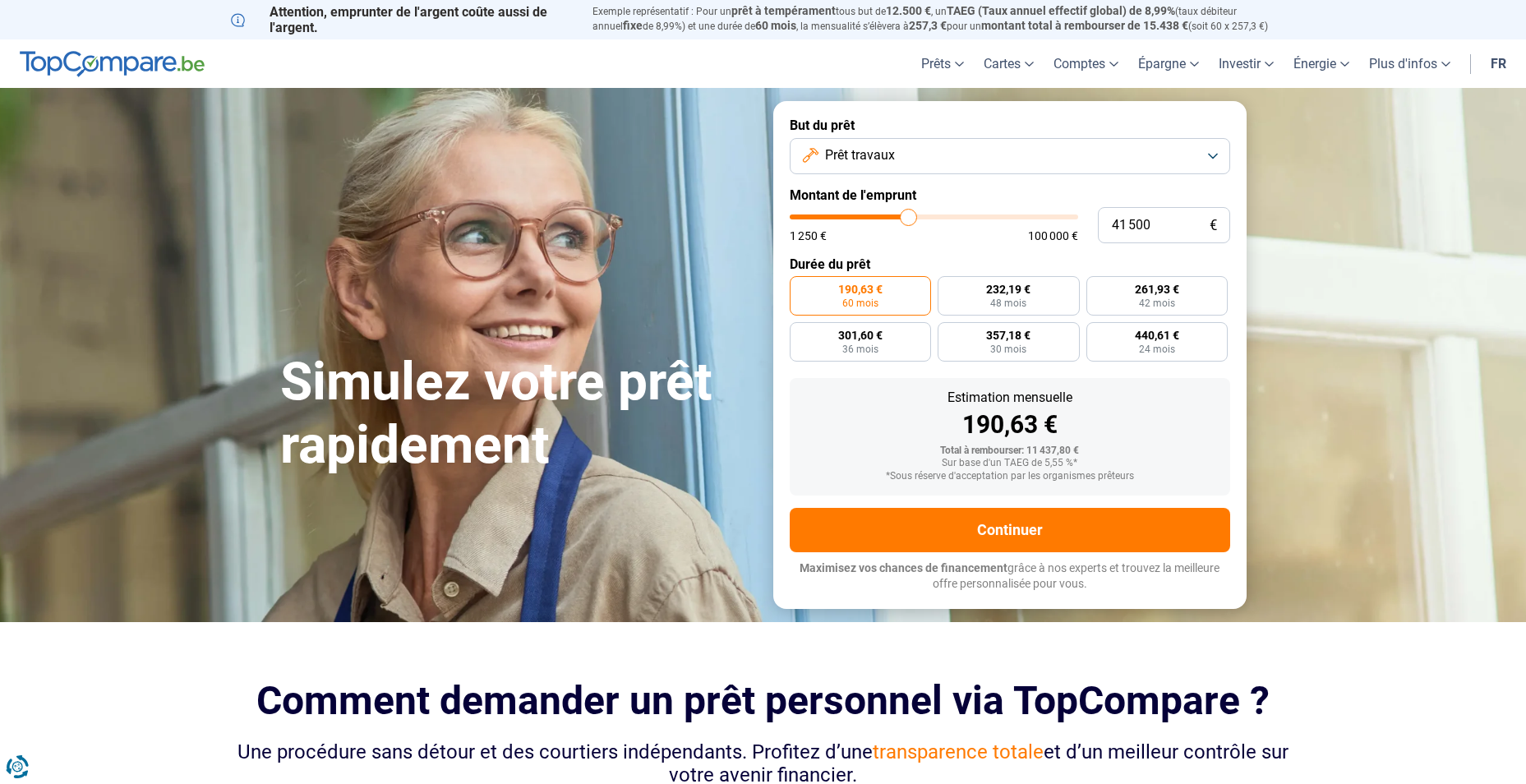
type input "42000"
type input "42 250"
type input "42250"
type input "43 000"
type input "43000"
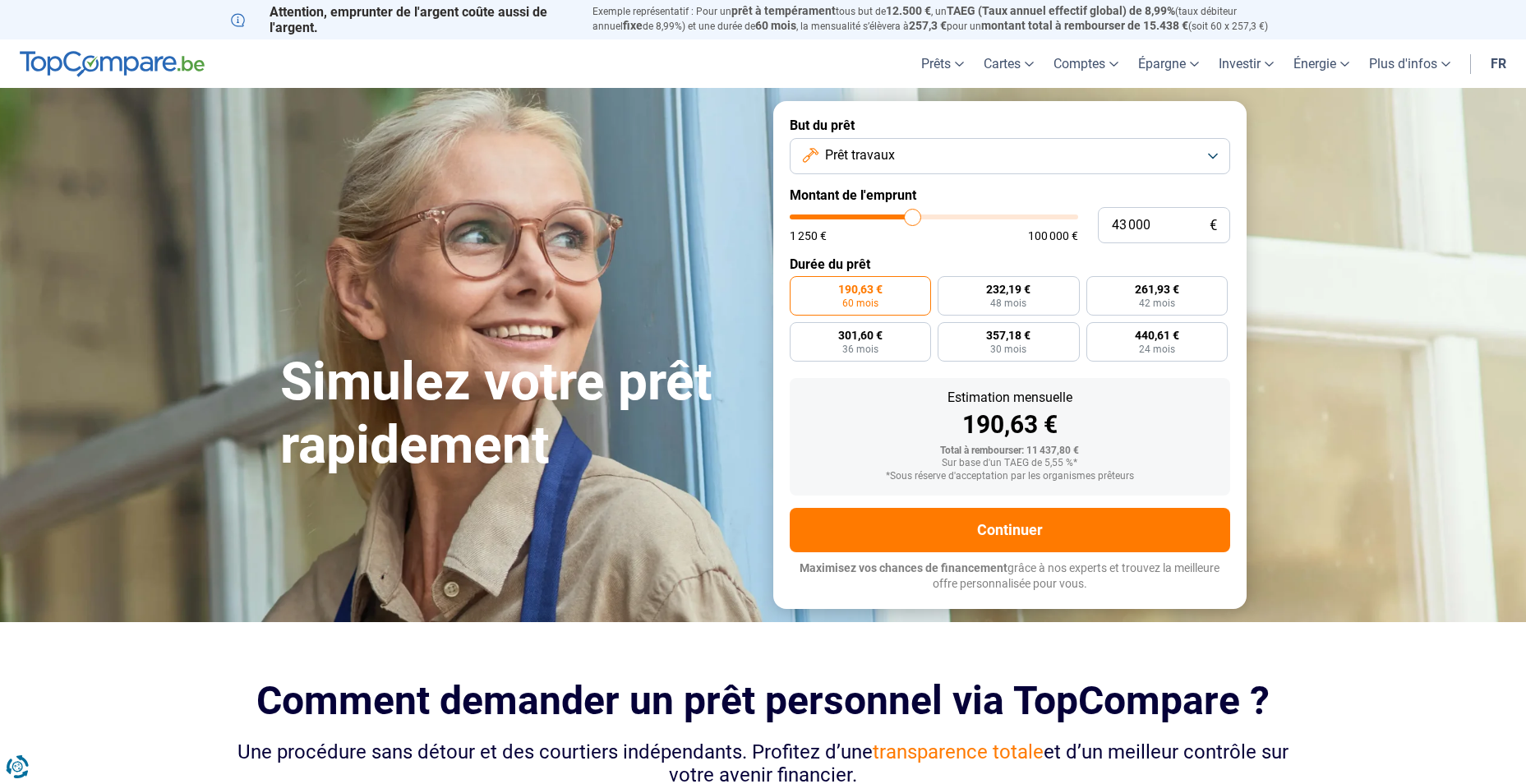
type input "43 500"
type input "43500"
type input "43 750"
type input "43750"
type input "44 000"
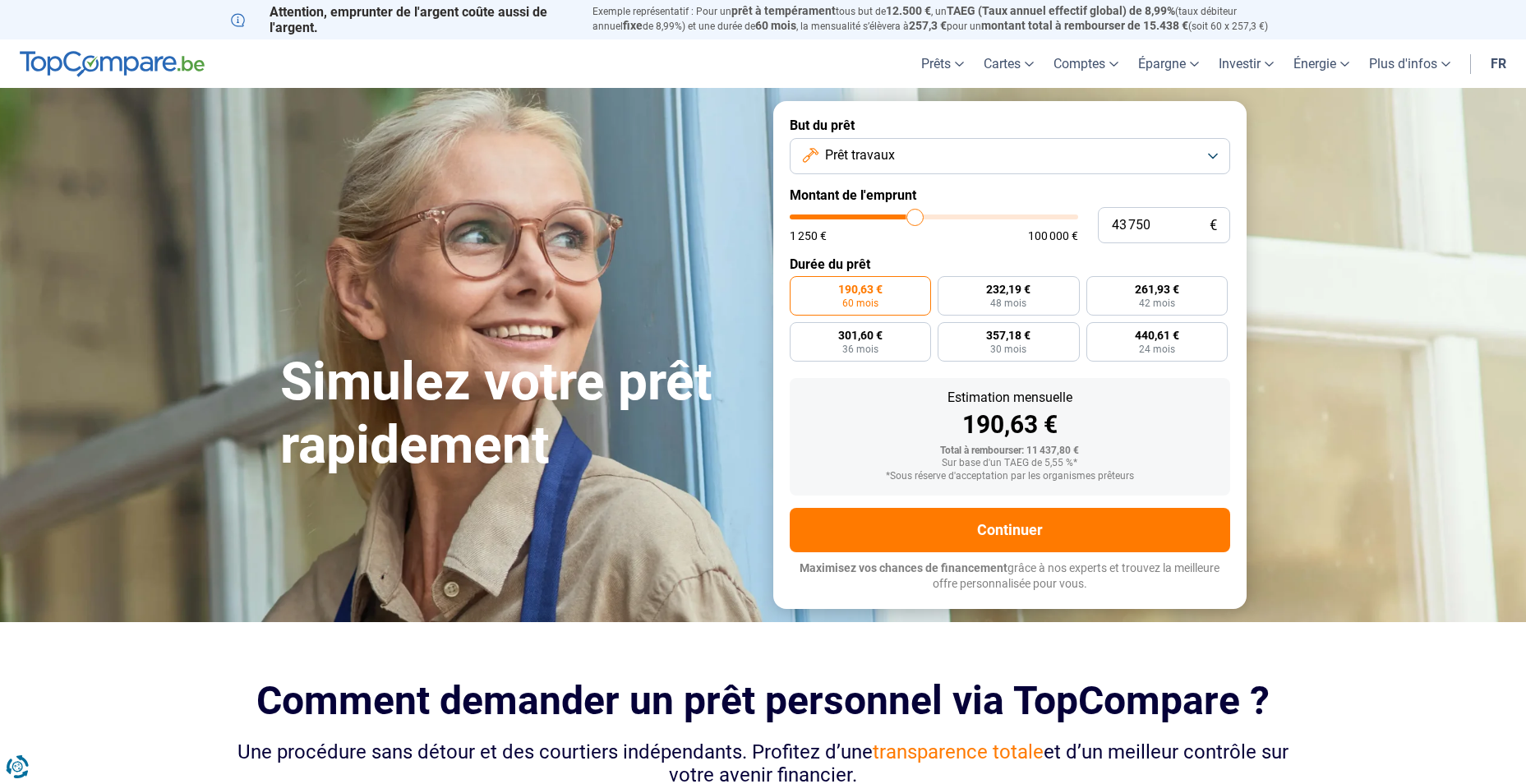
type input "44000"
type input "44 250"
type input "44250"
type input "44 500"
type input "44500"
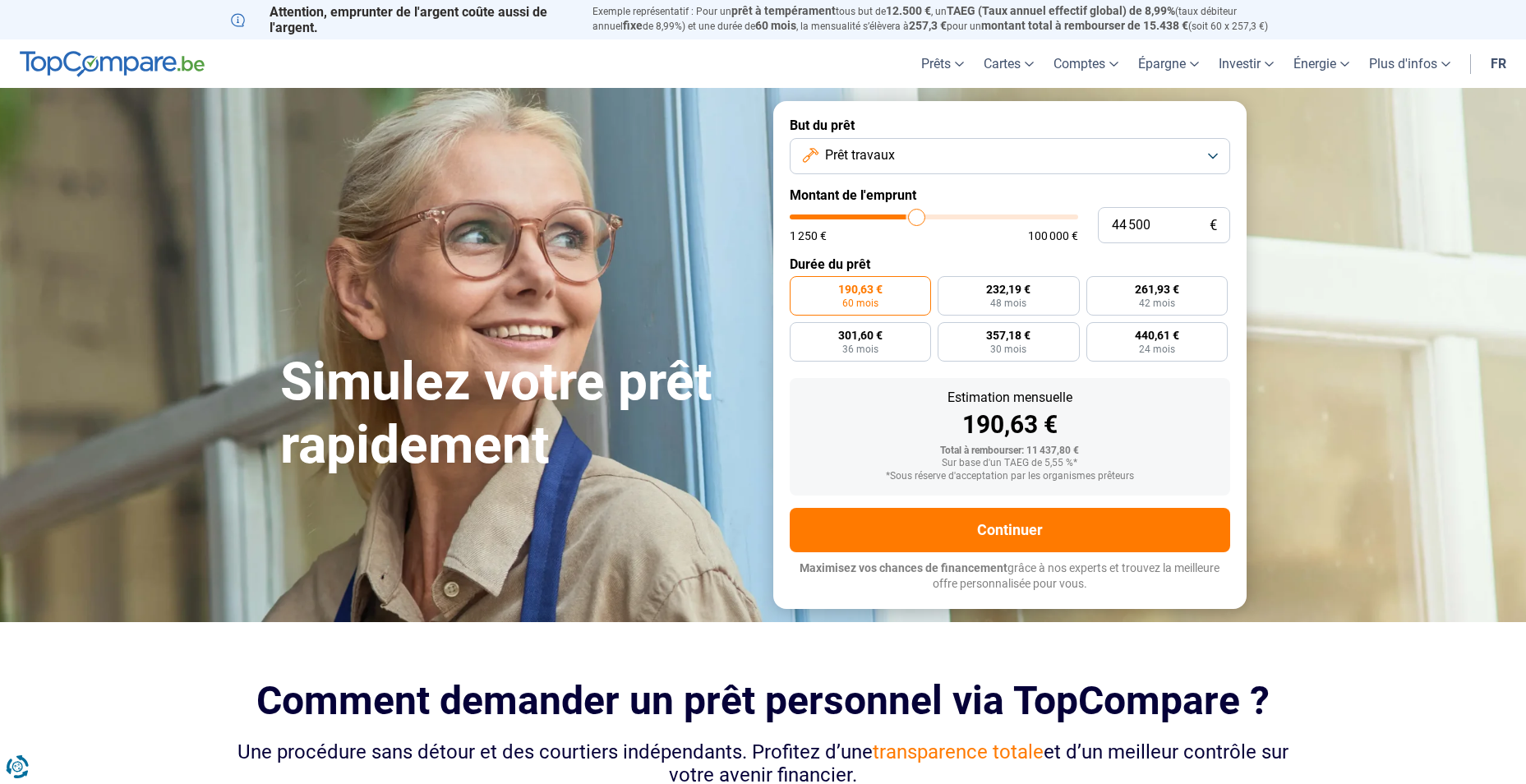
type input "45 000"
type input "45000"
type input "45 250"
type input "45250"
type input "45 500"
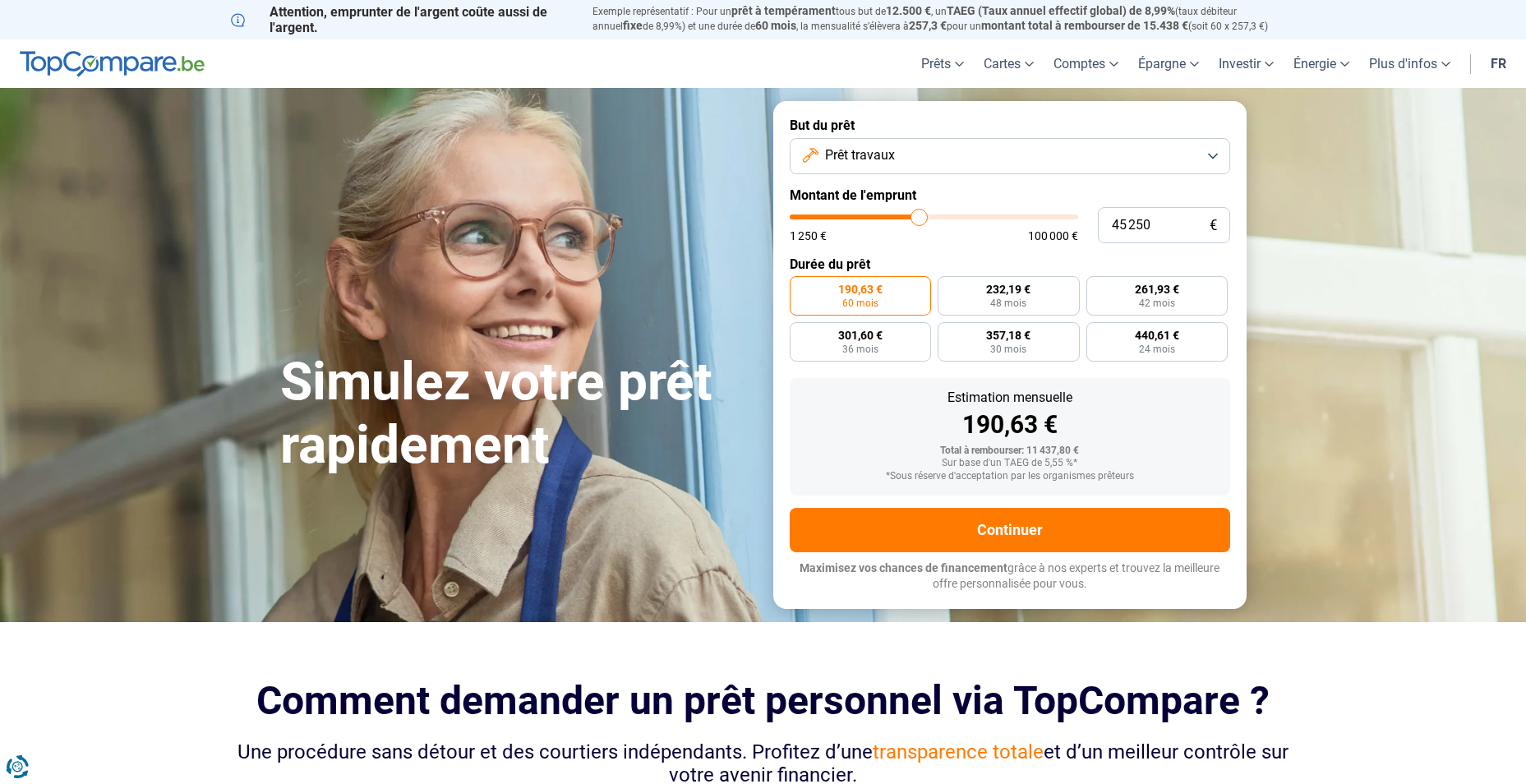
type input "45500"
type input "45 750"
type input "45750"
type input "46 000"
type input "46000"
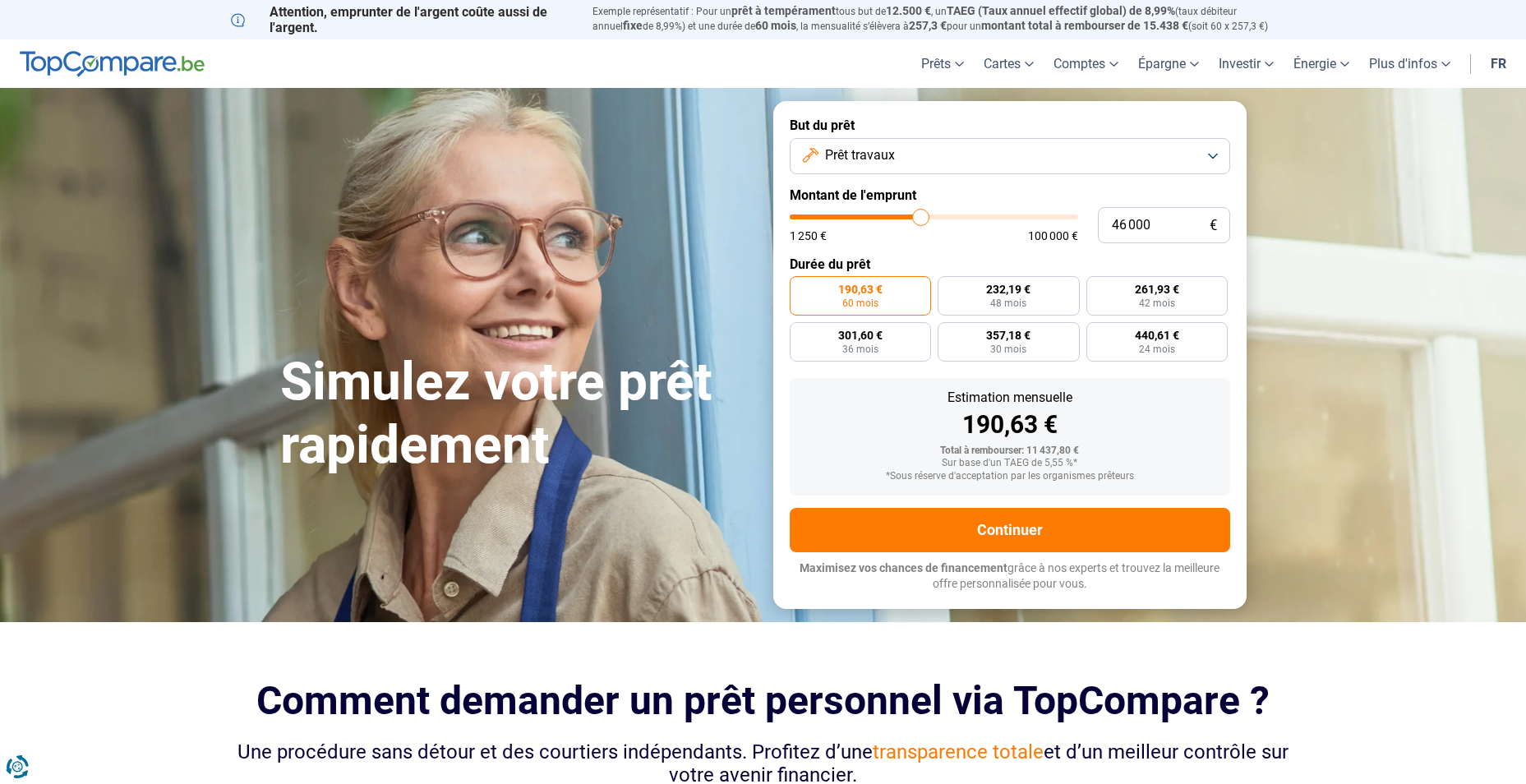
type input "46 500"
type input "46500"
type input "46 750"
type input "46750"
type input "47 000"
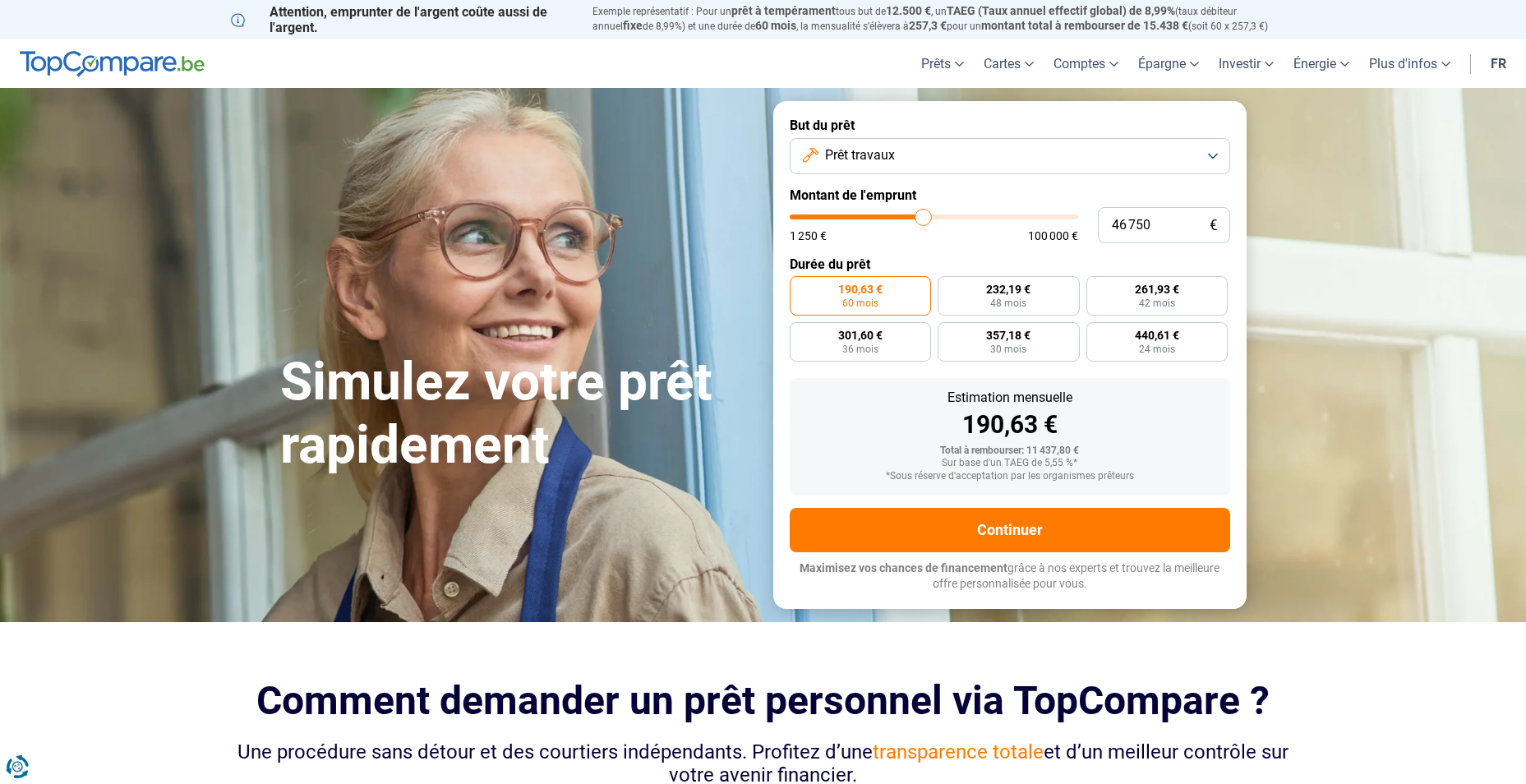
type input "47000"
type input "47 250"
type input "47250"
type input "47 500"
type input "47500"
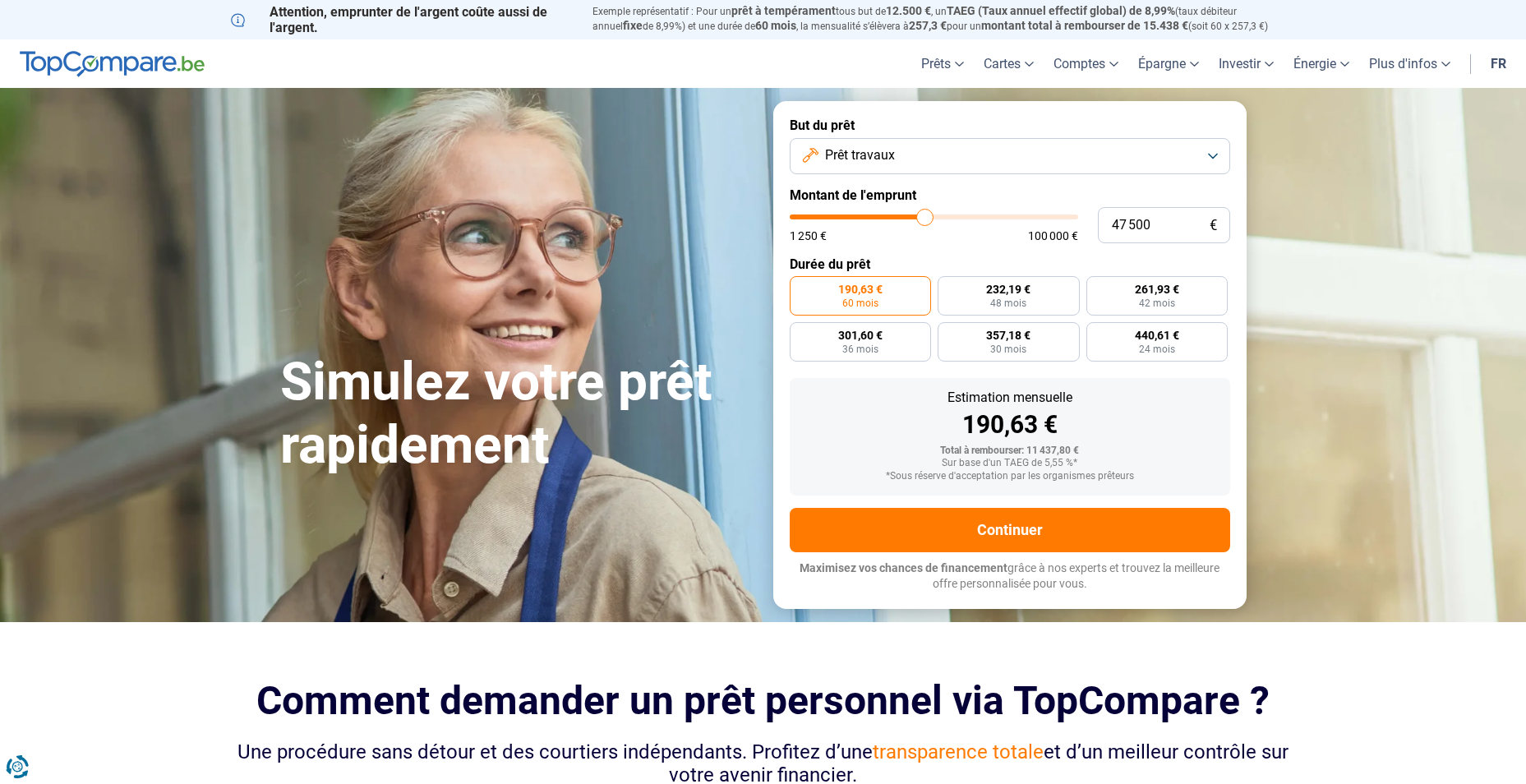
type input "48 000"
type input "48000"
type input "48 250"
type input "48250"
type input "48 500"
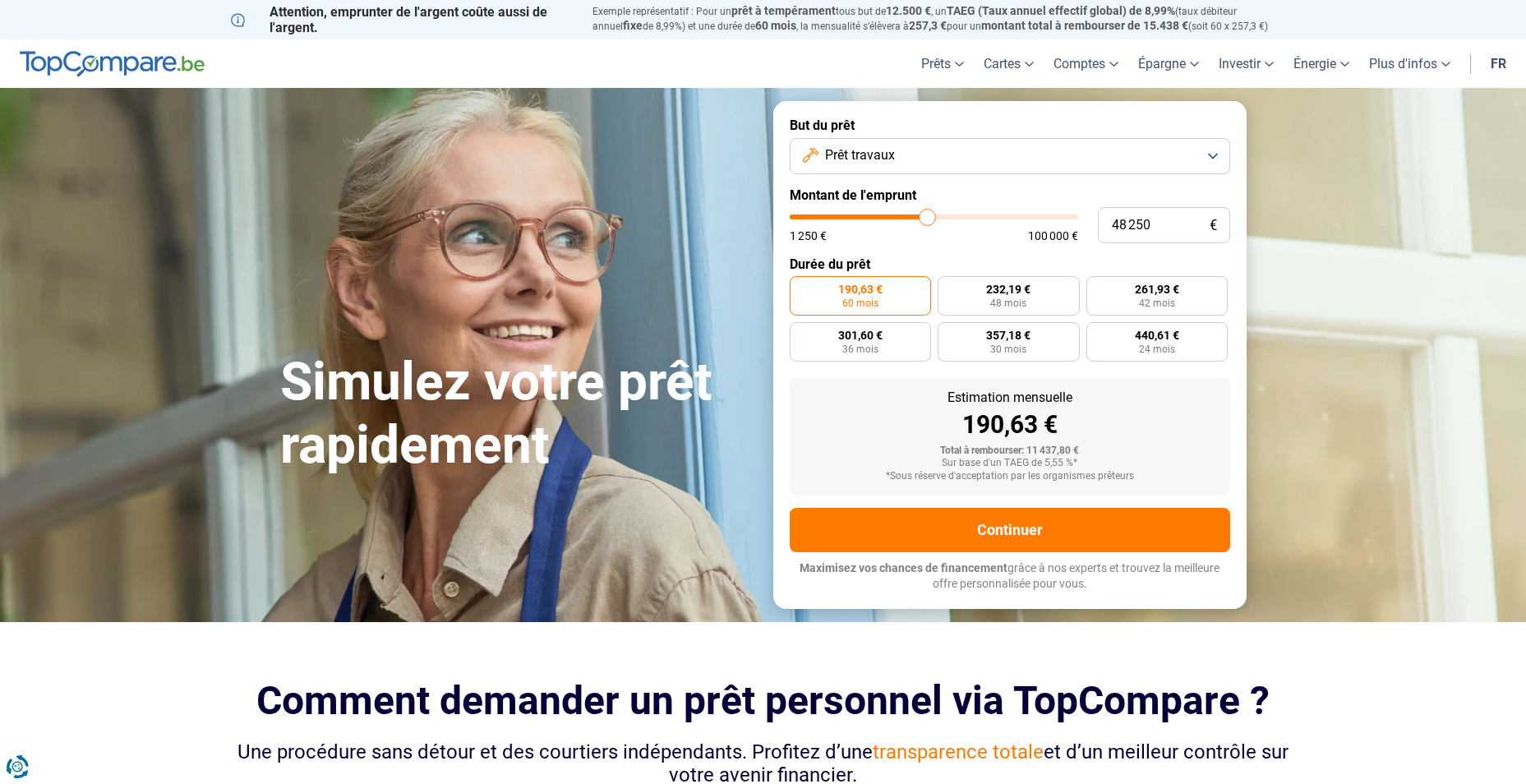
type input "48500"
type input "48 750"
type input "48750"
type input "49 000"
type input "49000"
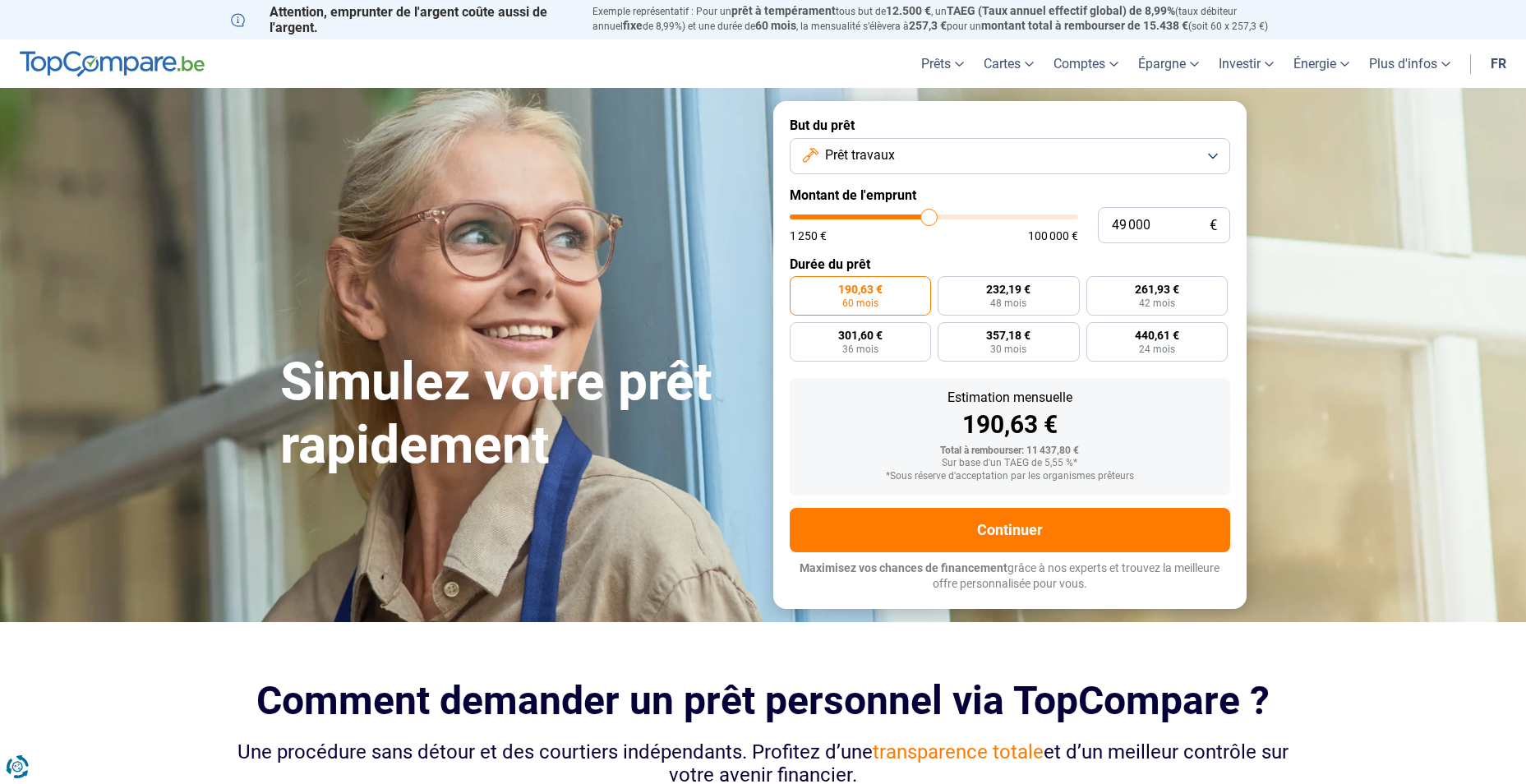
type input "49 750"
type input "49750"
type input "50 000"
drag, startPoint x: 825, startPoint y: 219, endPoint x: 932, endPoint y: 221, distance: 107.0
type input "50000"
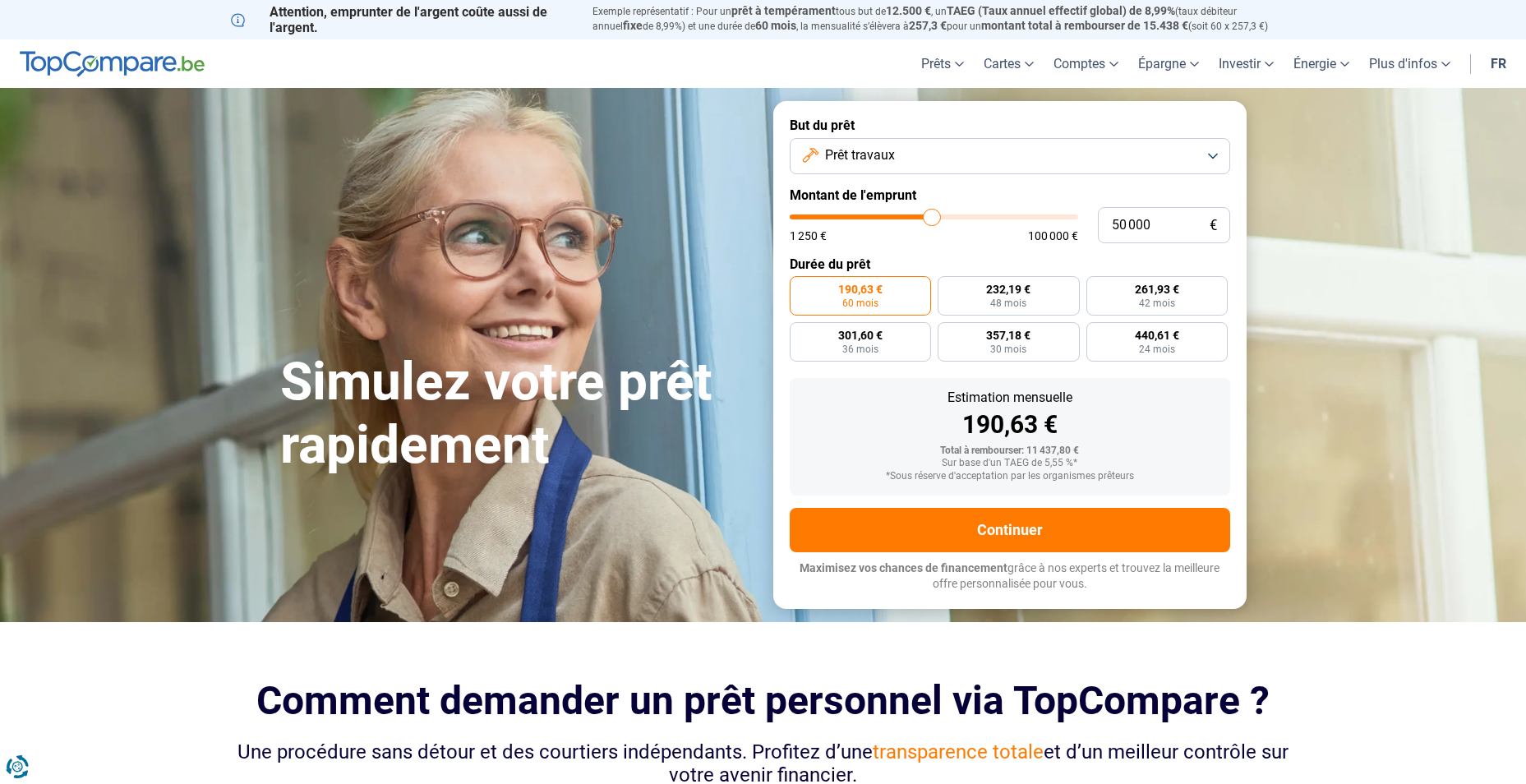
click at [932, 219] on input "range" at bounding box center [934, 217] width 288 height 5
radio input "false"
